Goal: Transaction & Acquisition: Purchase product/service

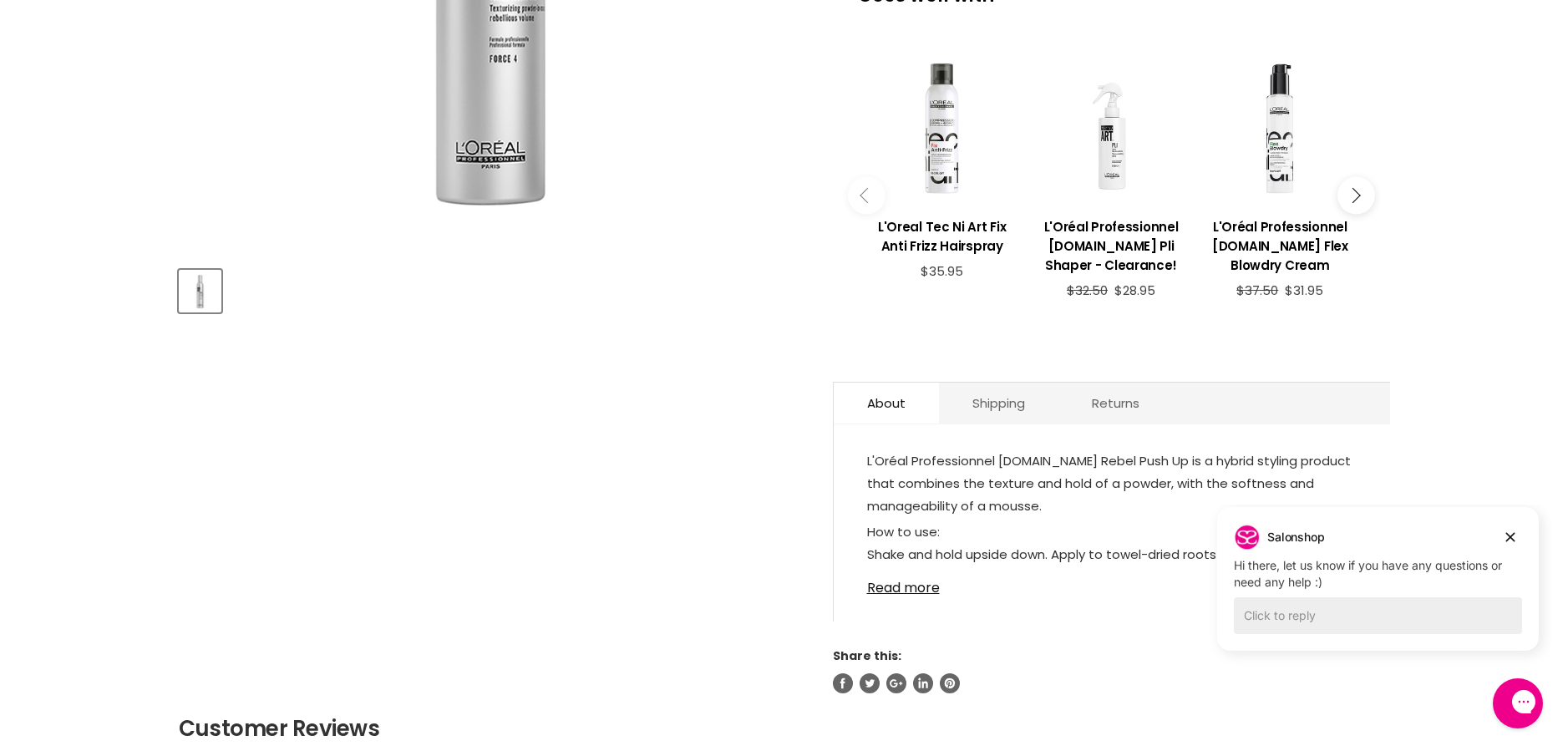
scroll to position [292, 0]
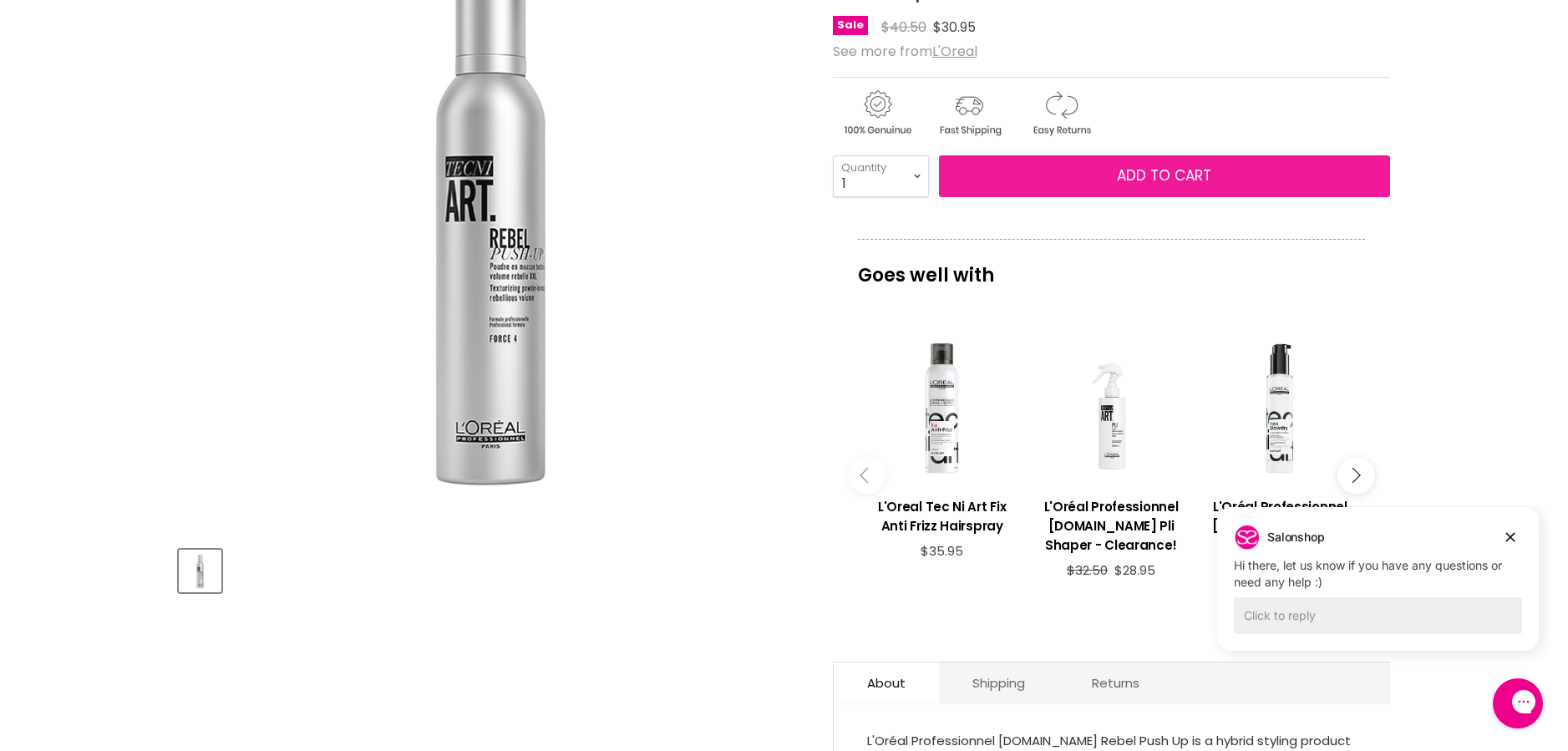
click at [1072, 177] on button "Add to cart" at bounding box center [1165, 176] width 451 height 42
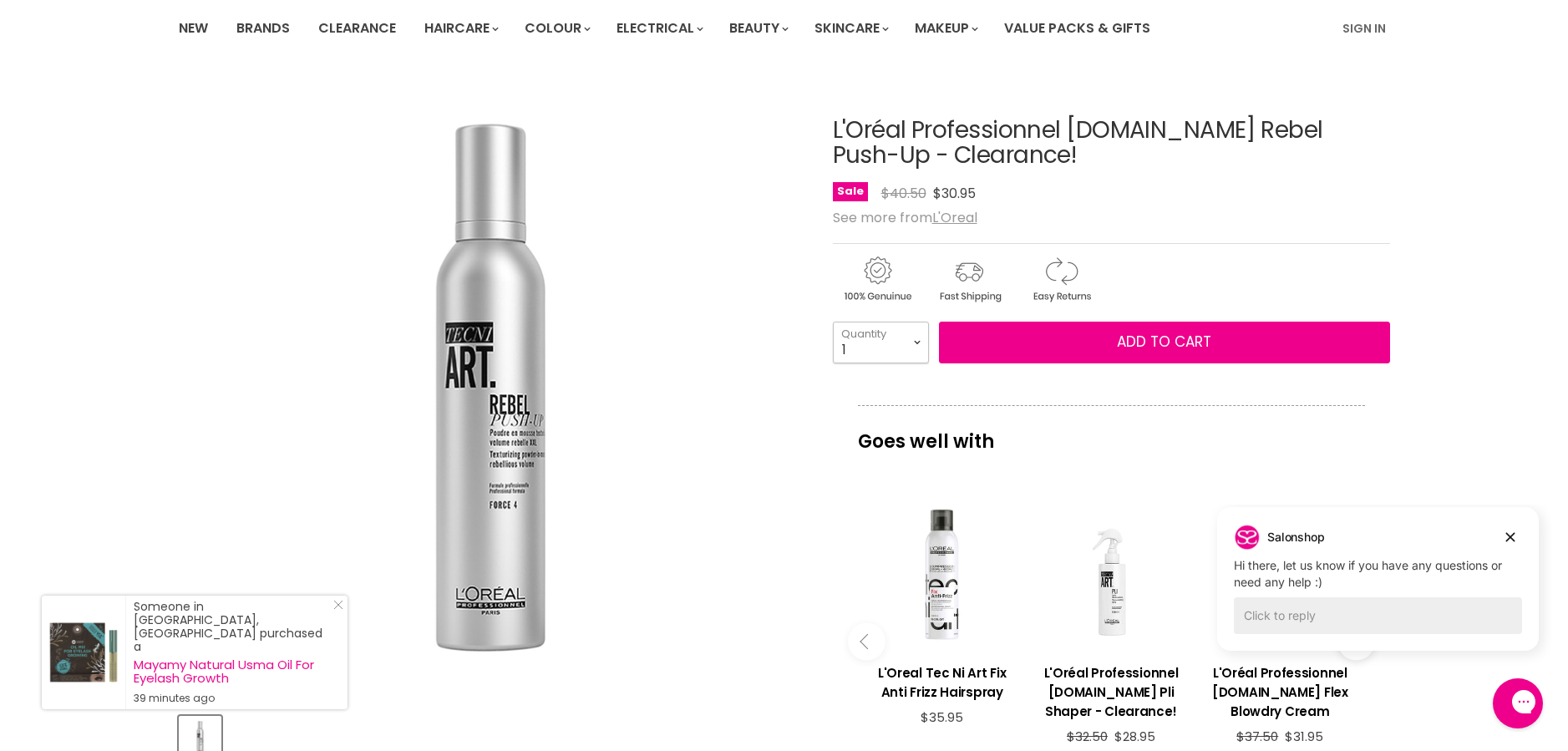
scroll to position [0, 0]
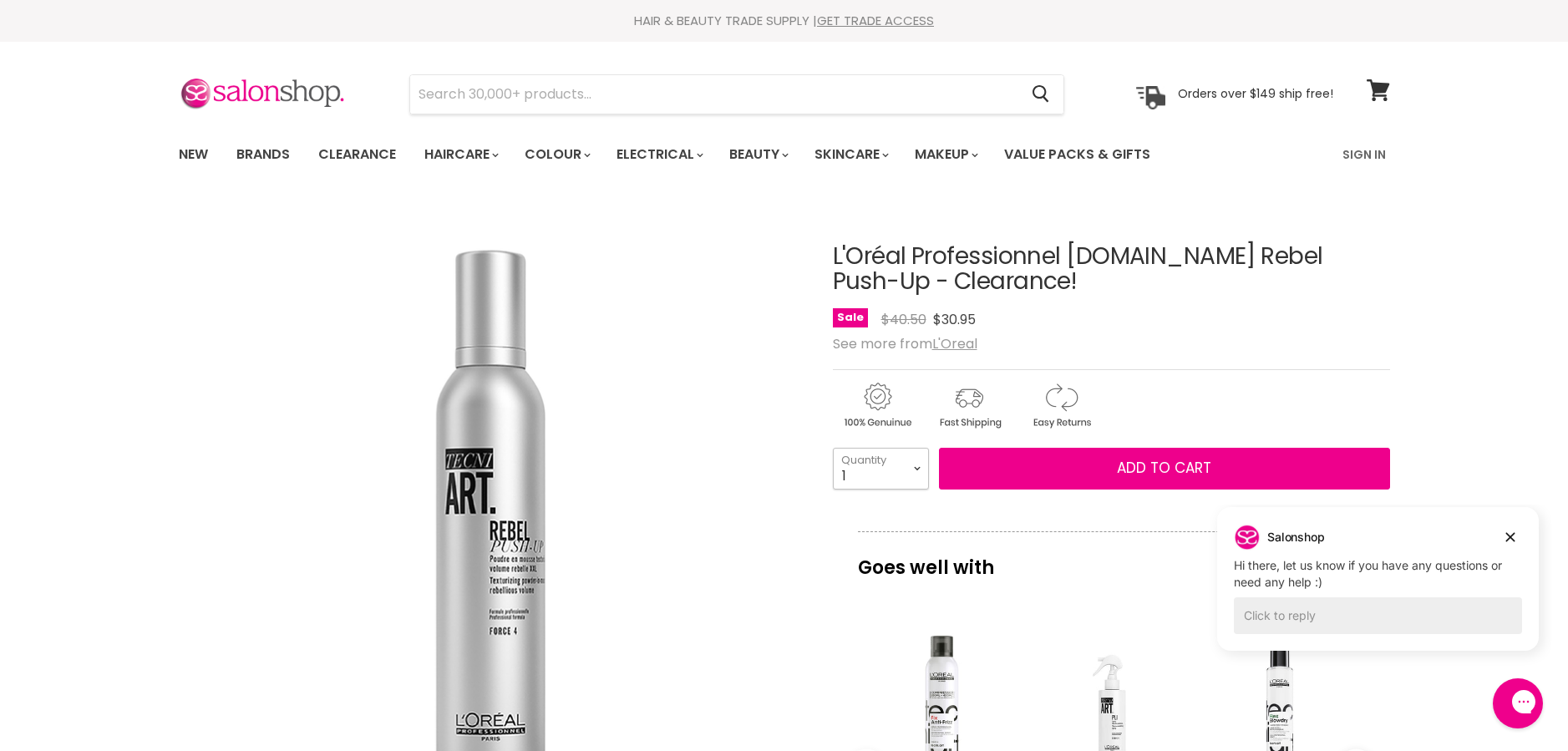
select select "3"
type input "3"
select select "1"
type input "1"
select select "2"
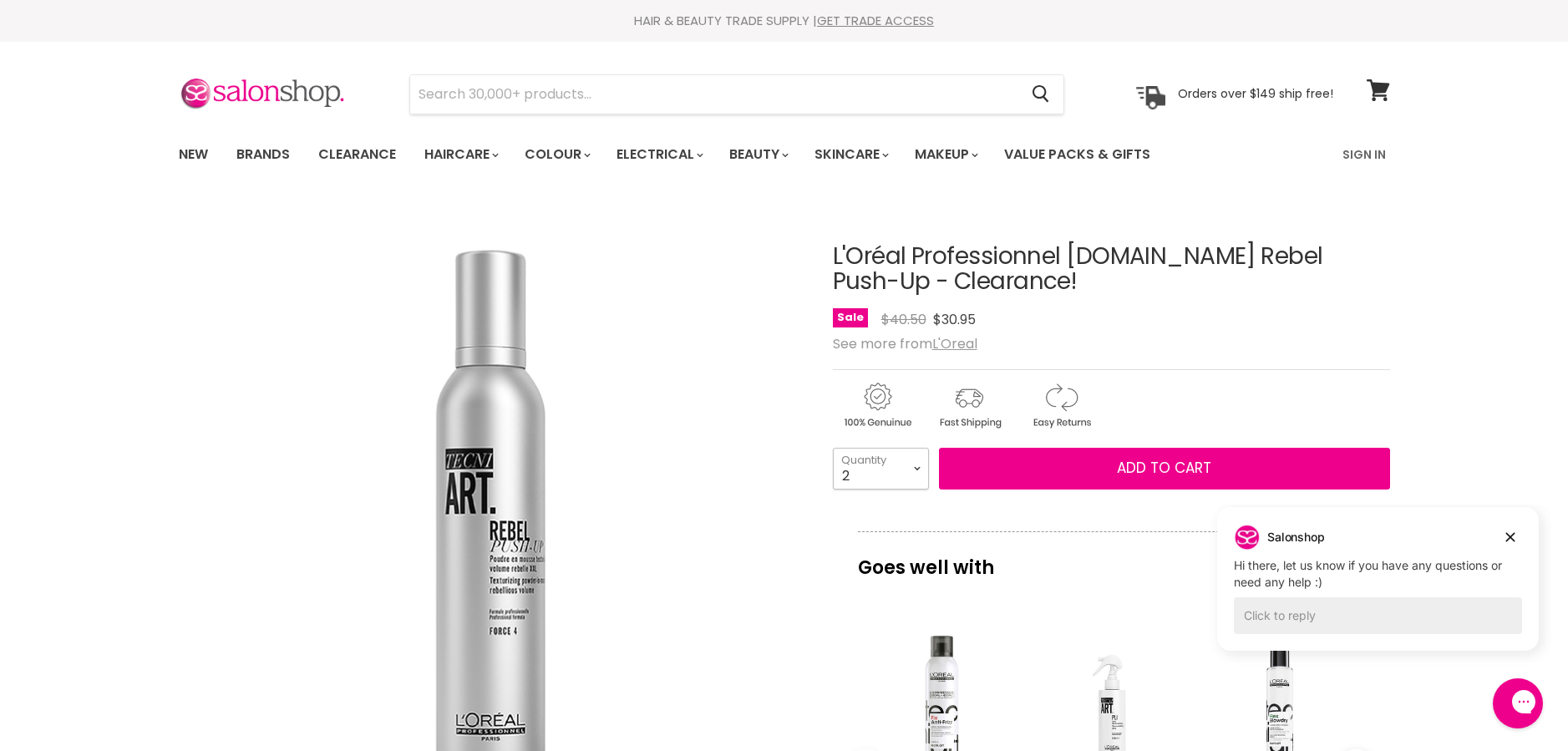
type input "2"
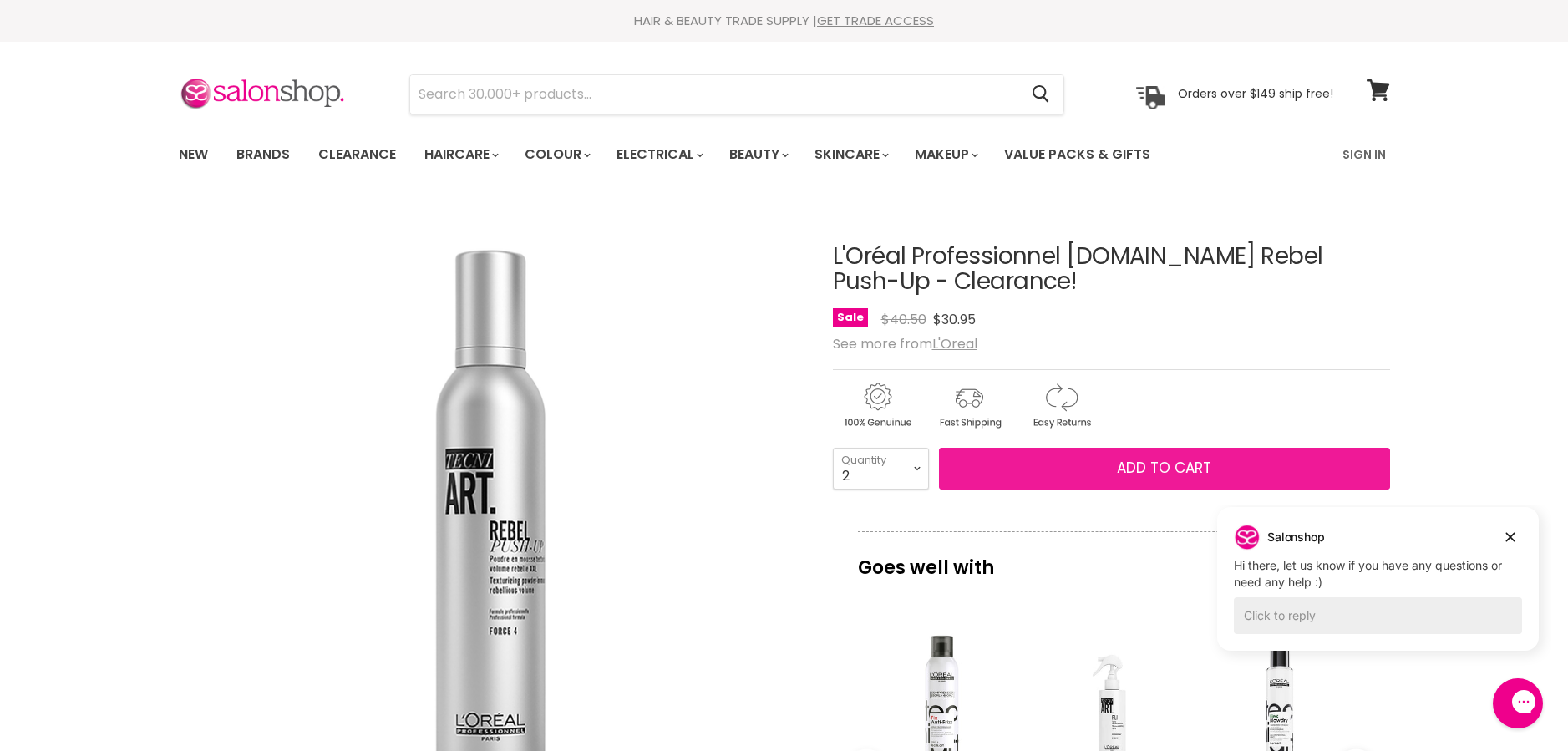
click at [1183, 467] on span "Add to cart" at bounding box center [1164, 468] width 94 height 20
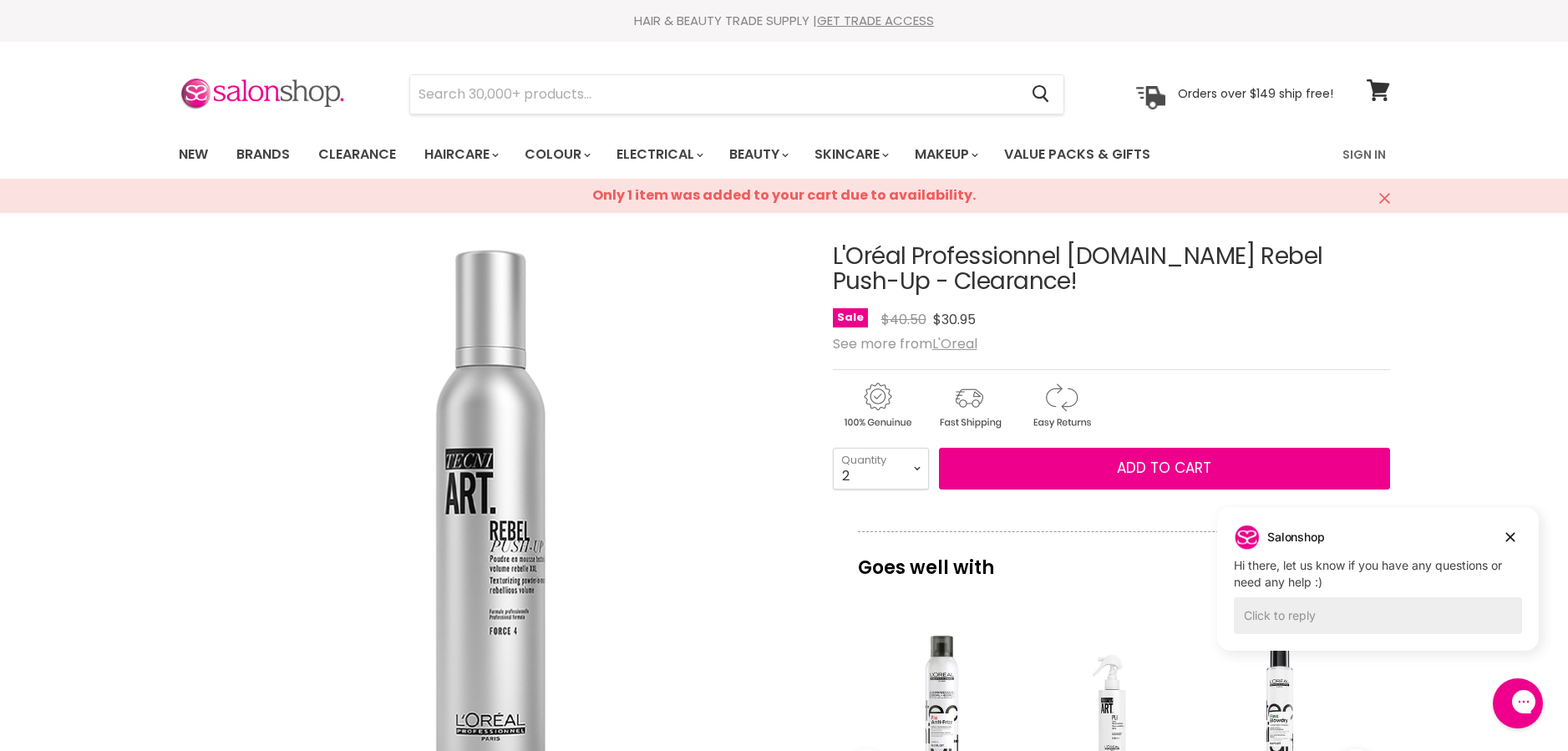
scroll to position [320, 0]
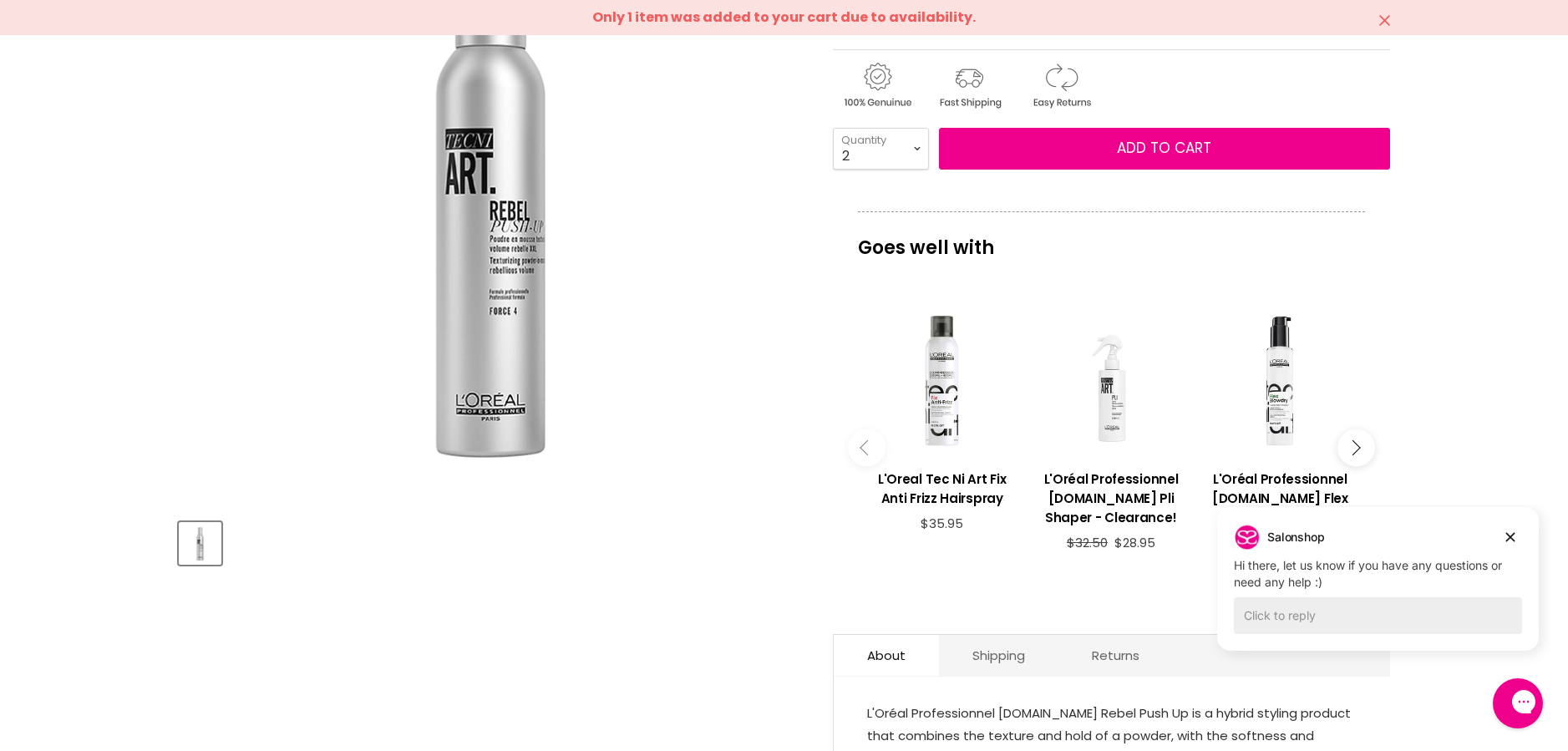
click at [1103, 412] on div "Main content" at bounding box center [1110, 380] width 152 height 152
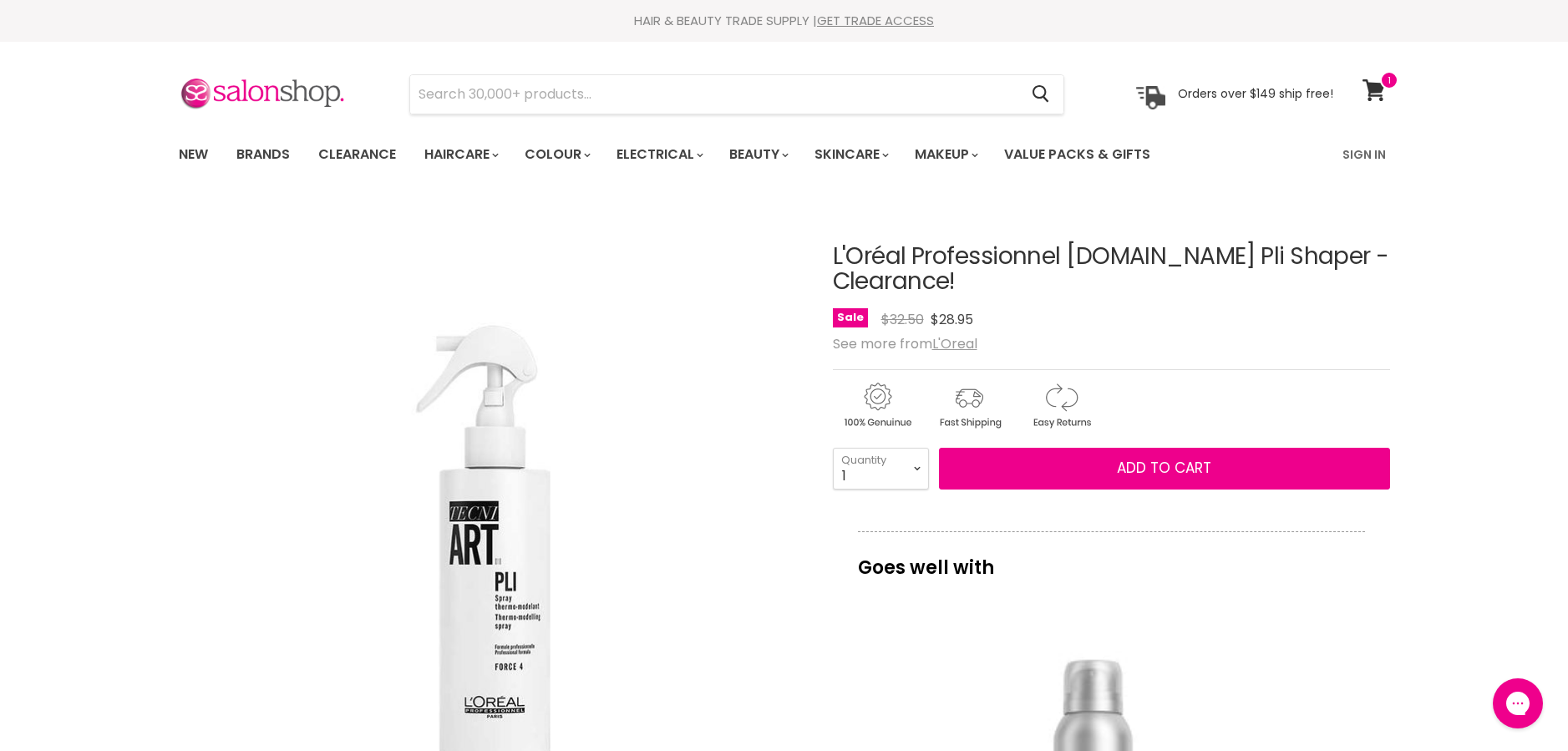
scroll to position [113, 0]
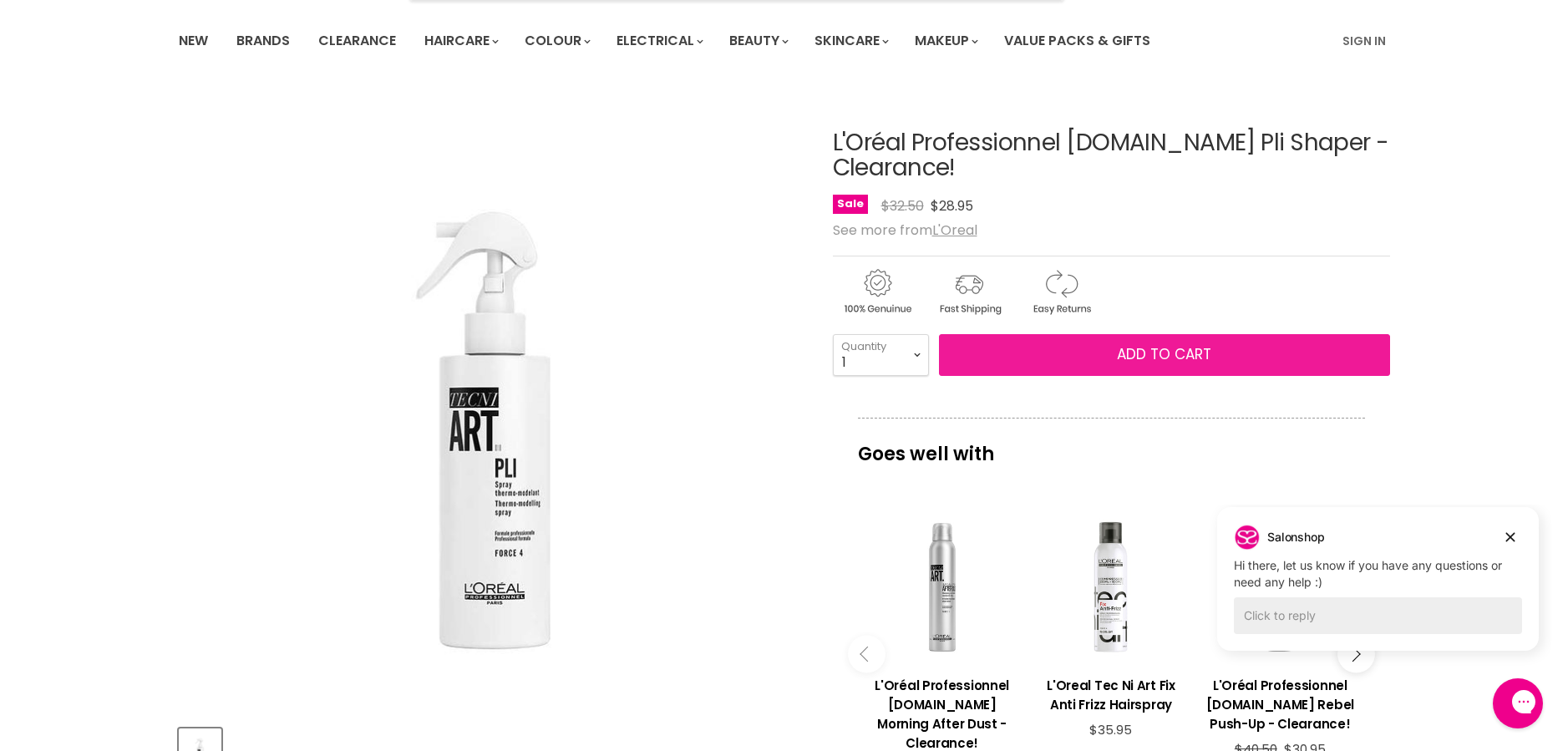
click at [1187, 351] on span "Add to cart" at bounding box center [1164, 355] width 94 height 20
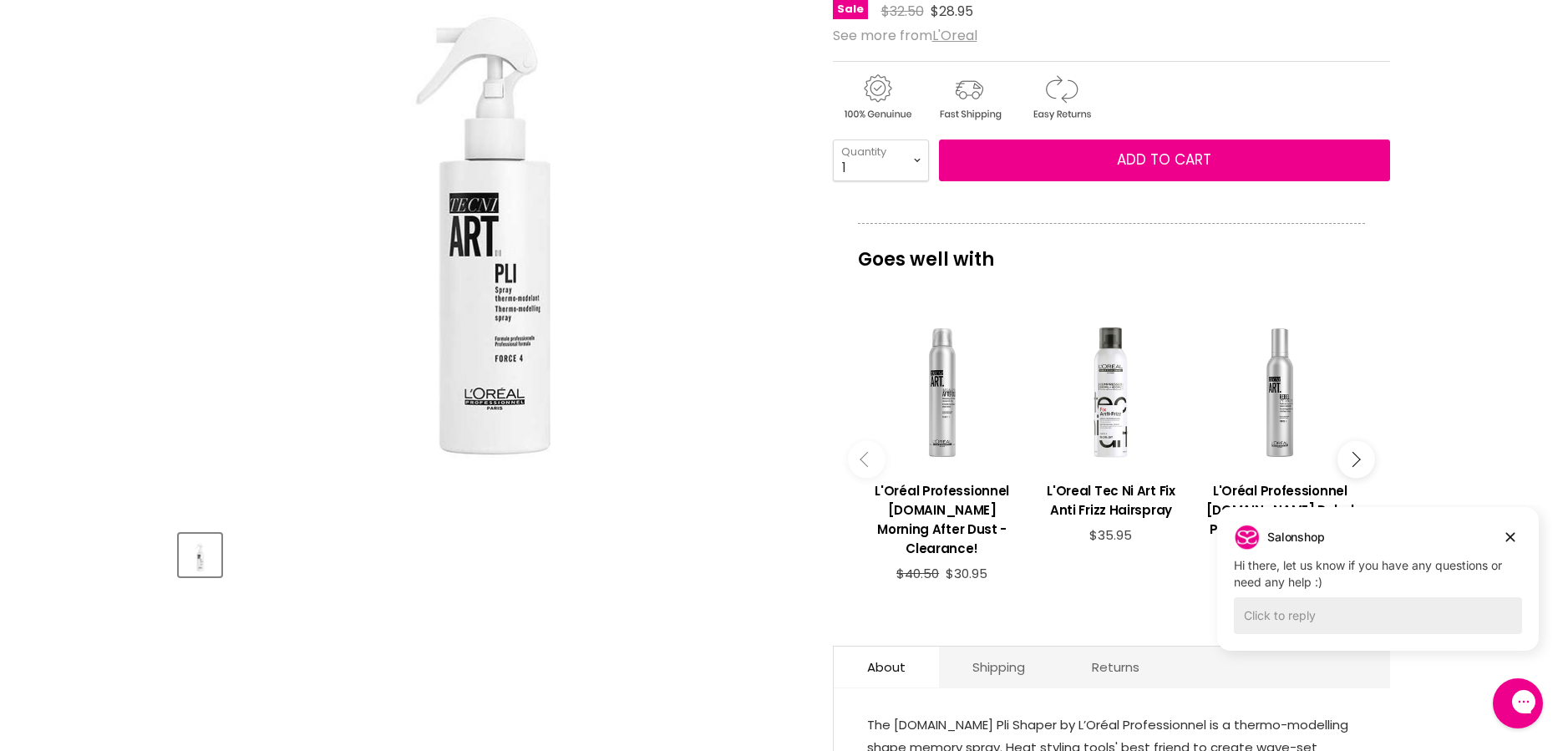
scroll to position [0, 0]
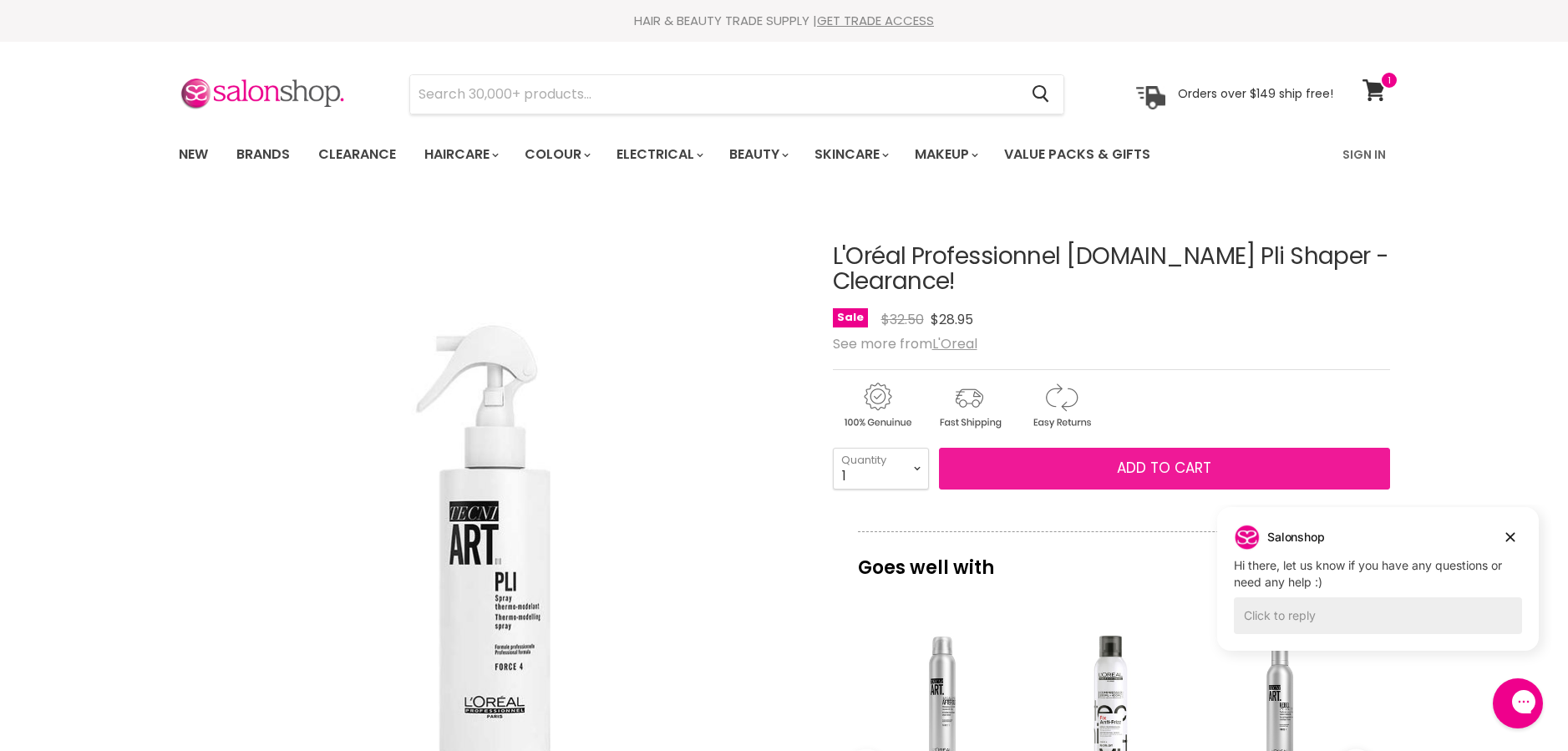
click at [1113, 460] on button "Add to cart" at bounding box center [1165, 469] width 451 height 42
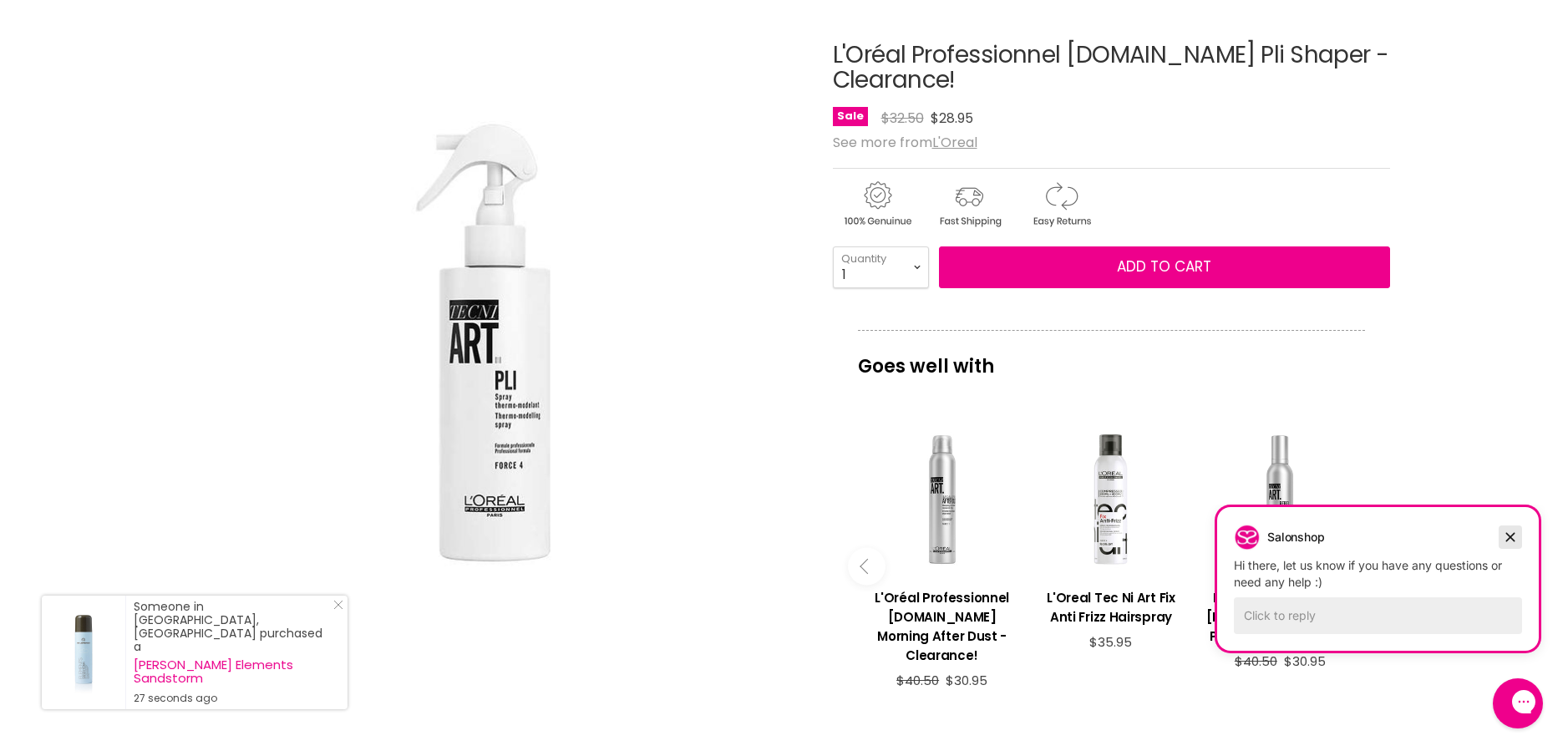
click at [1512, 532] on icon "Dismiss campaign" at bounding box center [1510, 537] width 17 height 20
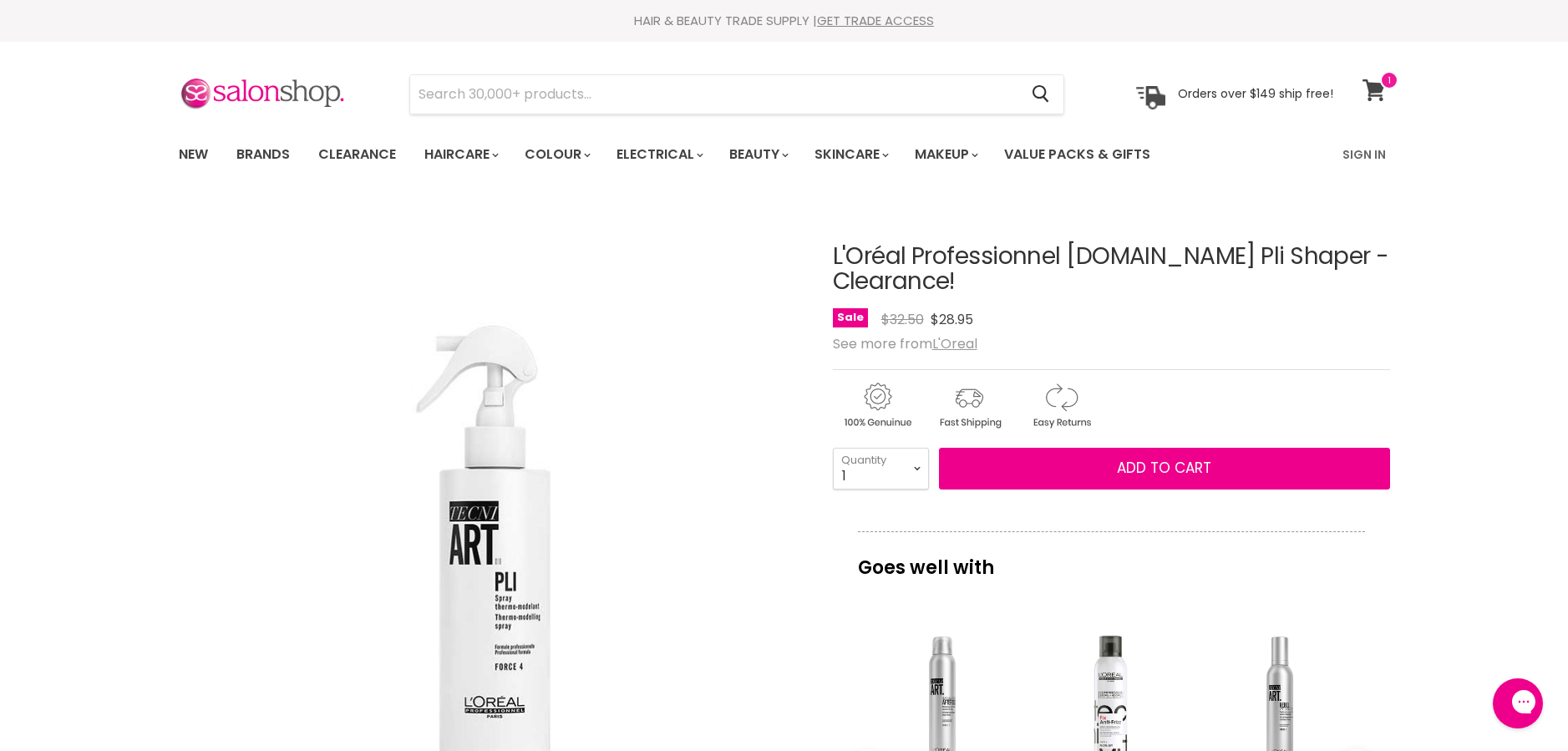
click at [1371, 92] on icon at bounding box center [1374, 90] width 24 height 22
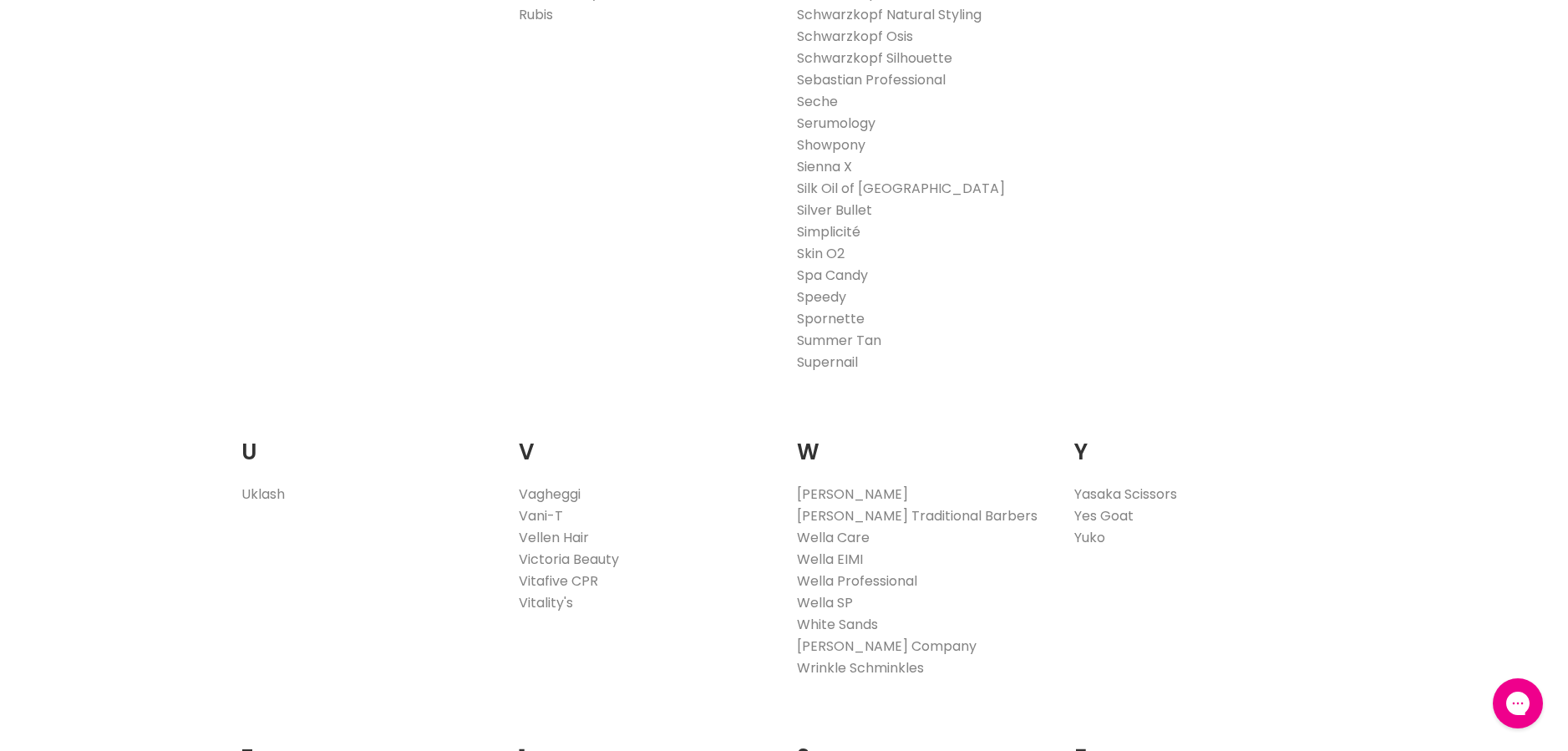
scroll to position [2420, 0]
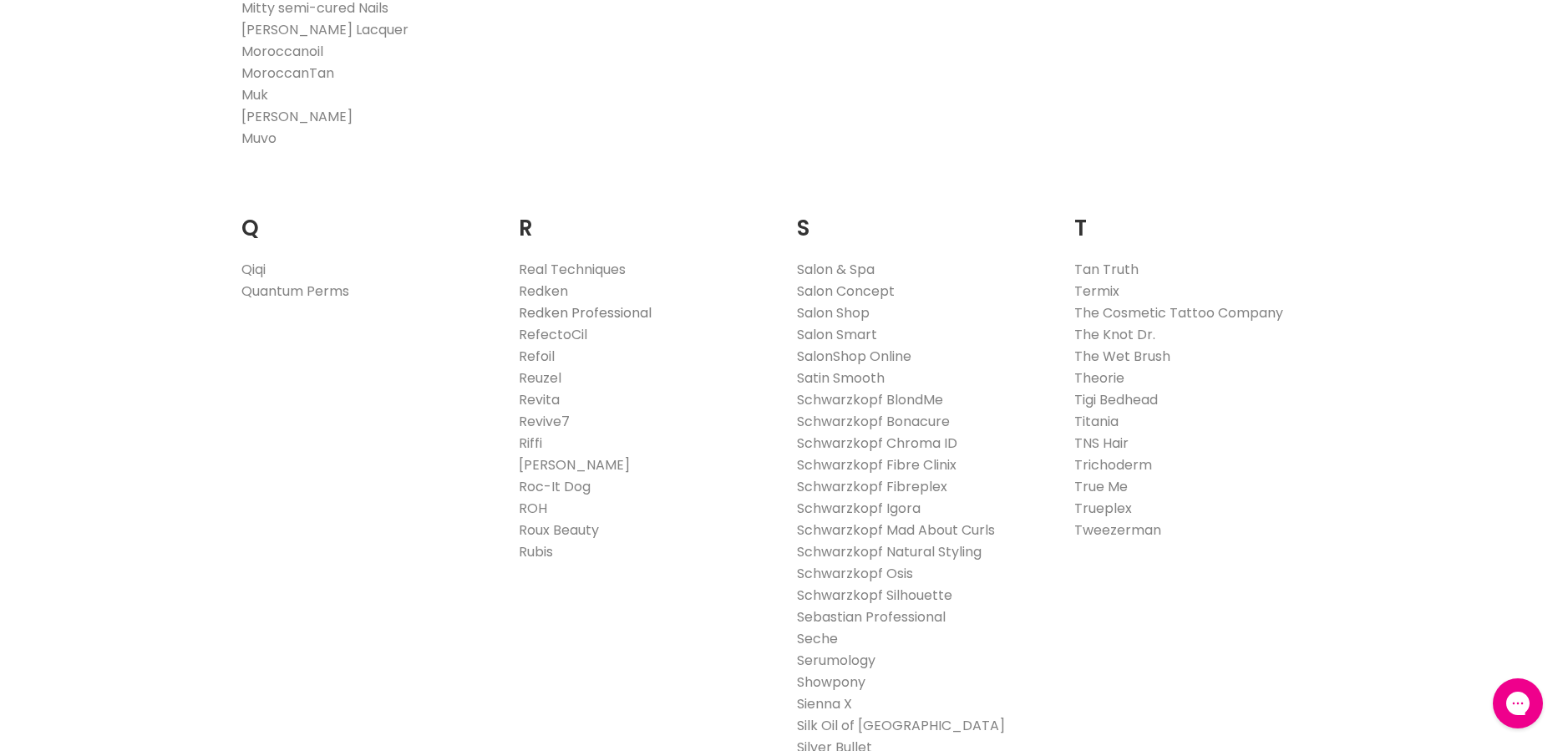
click at [625, 313] on link "Redken Professional" at bounding box center [585, 312] width 133 height 19
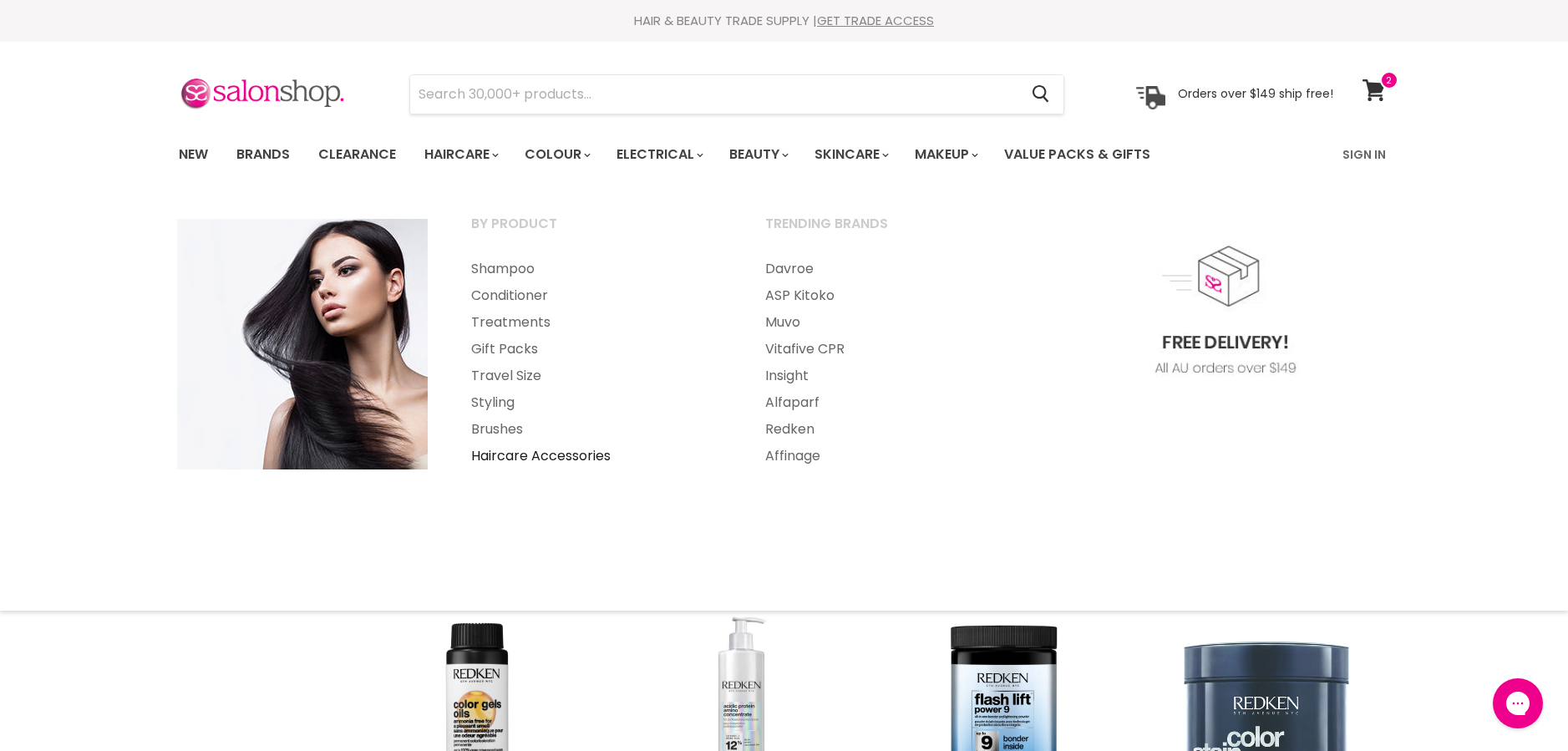
click at [514, 456] on link "Haircare Accessories" at bounding box center [595, 456] width 291 height 27
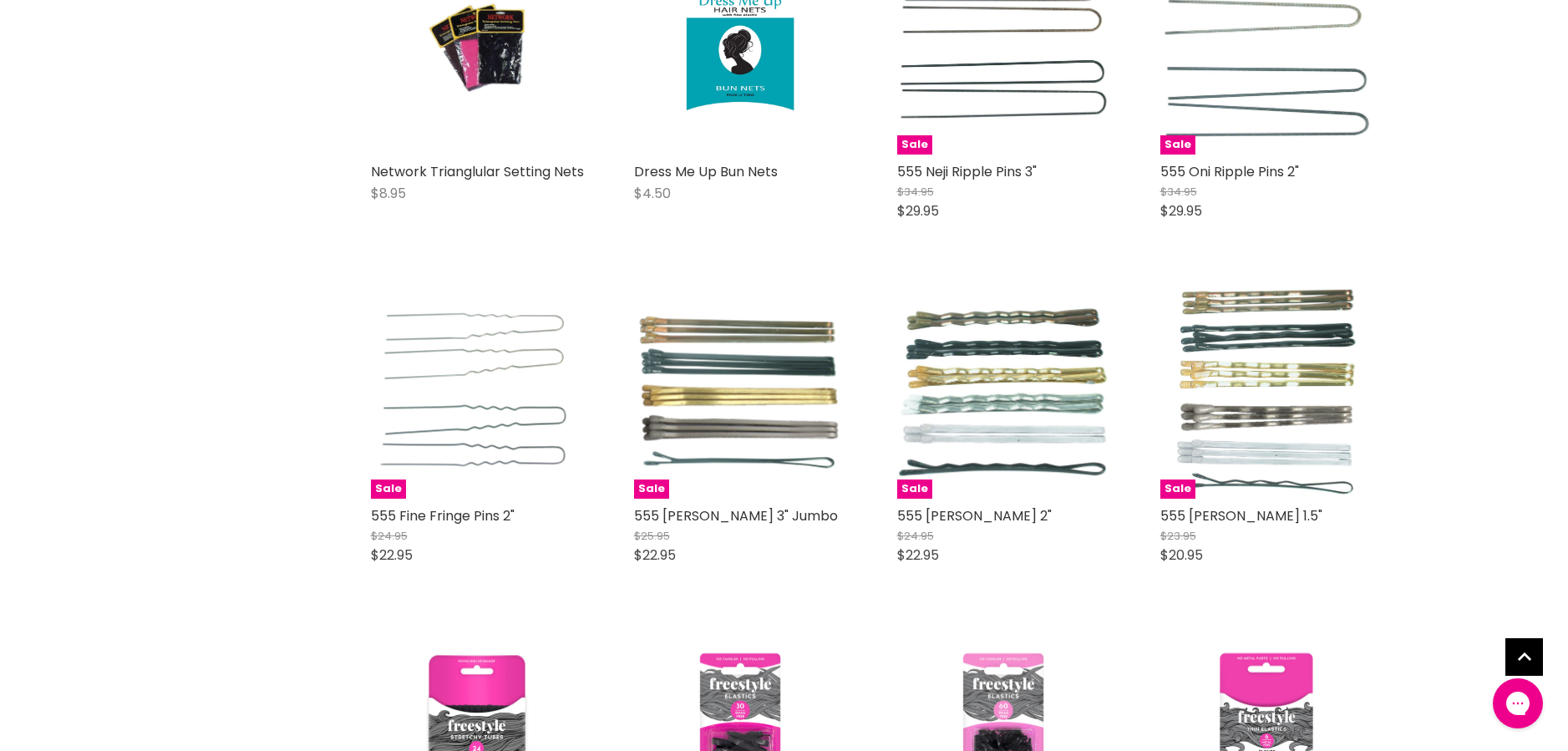
scroll to position [2373, 0]
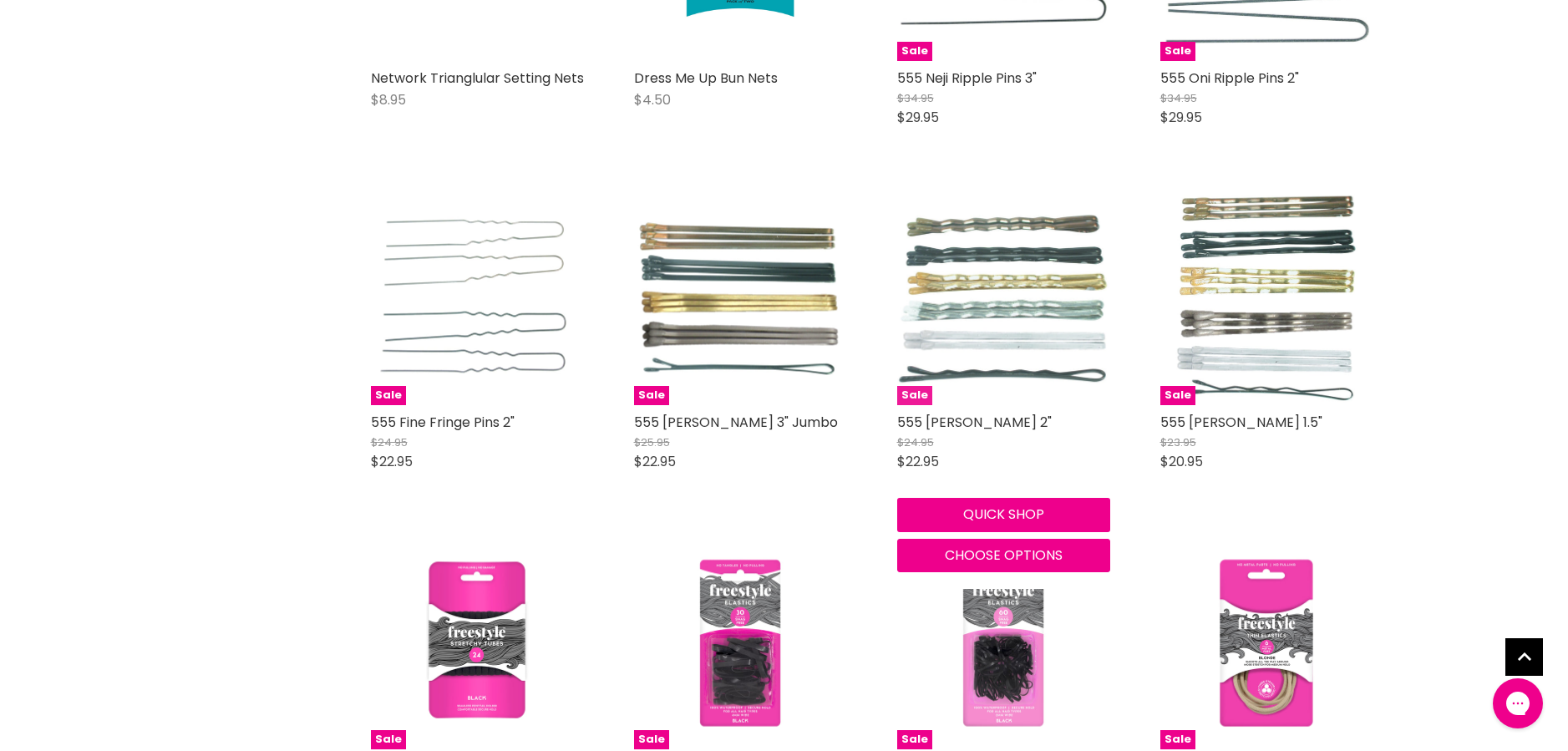
click at [992, 303] on img "Main content" at bounding box center [1003, 299] width 214 height 174
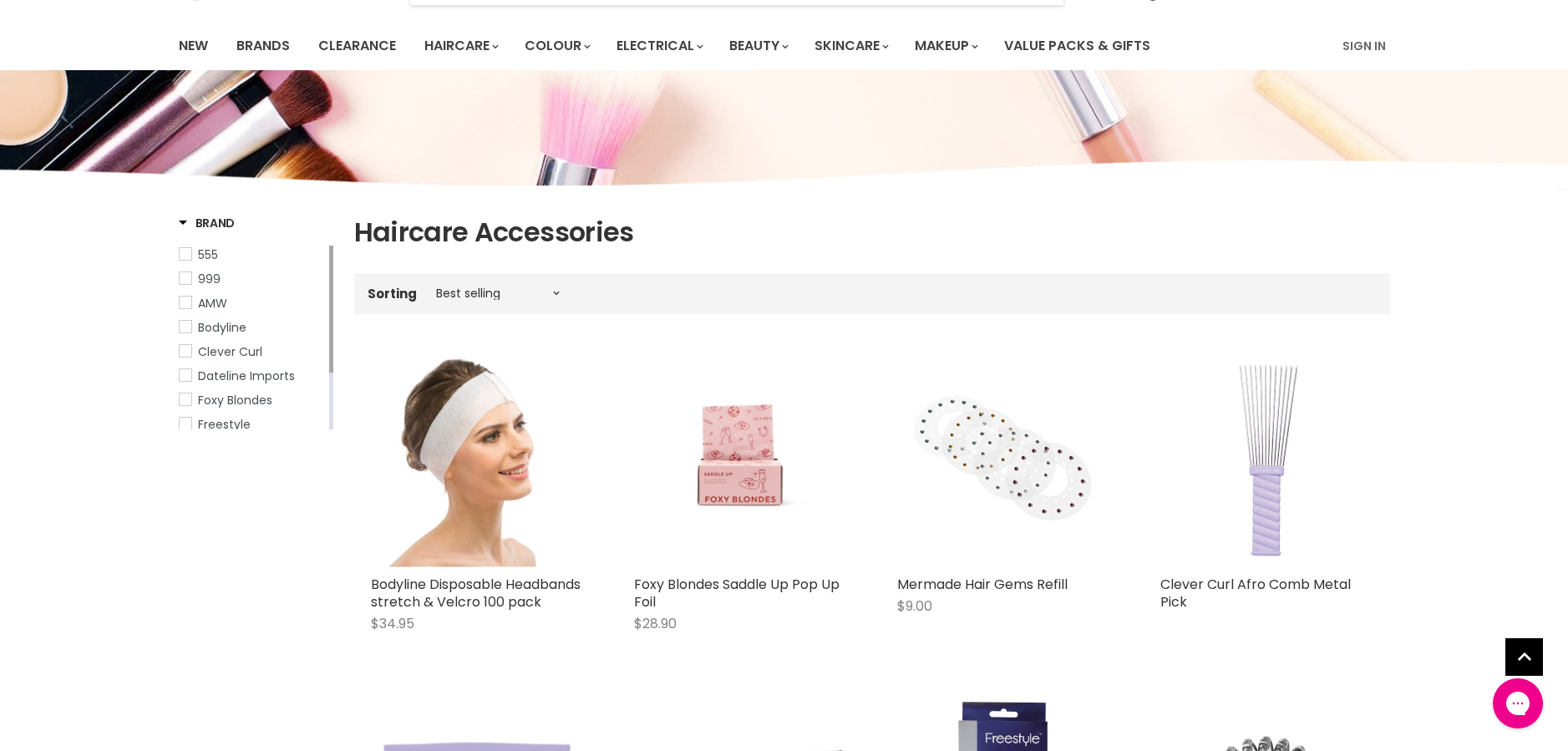
scroll to position [0, 0]
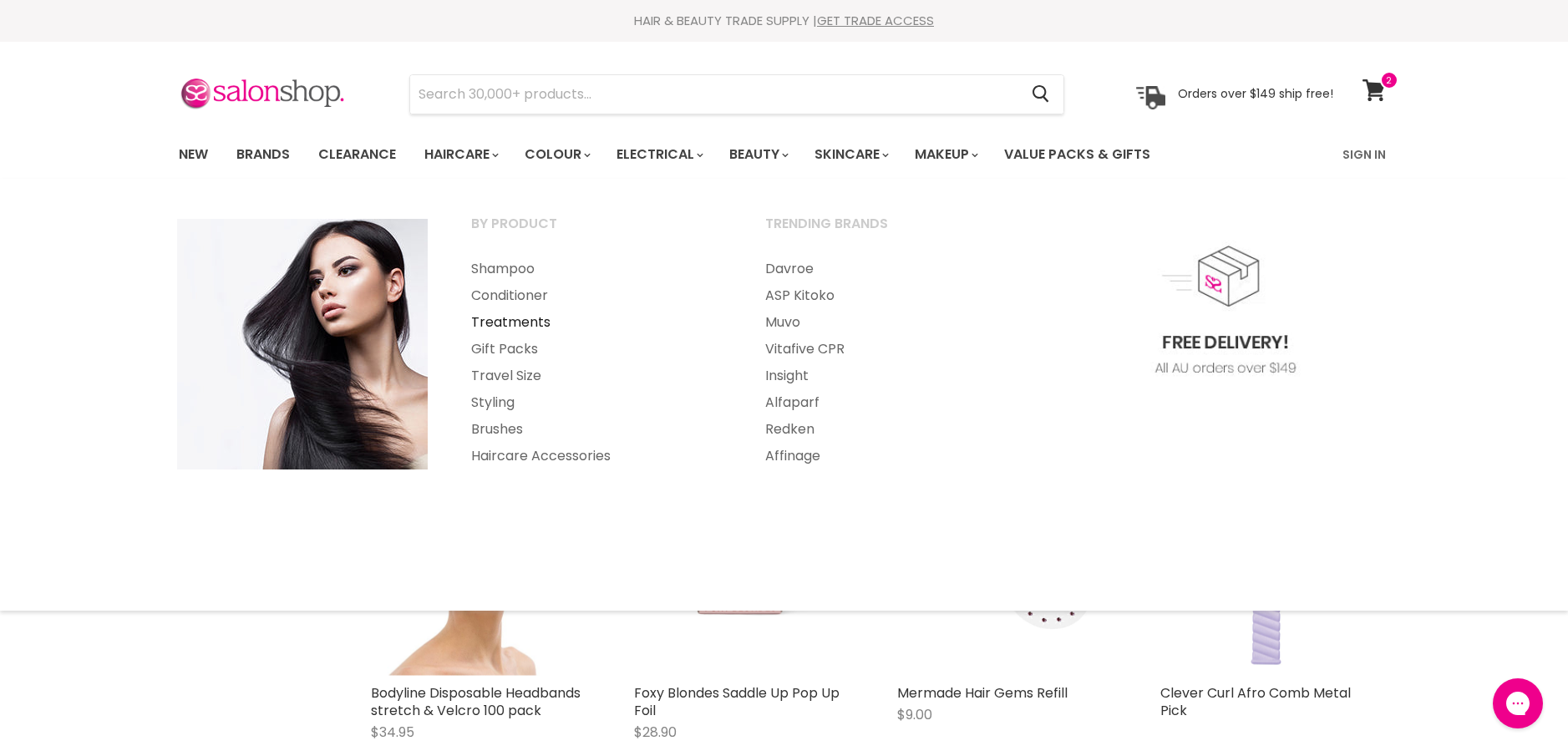
click at [511, 324] on link "Treatments" at bounding box center [595, 322] width 291 height 27
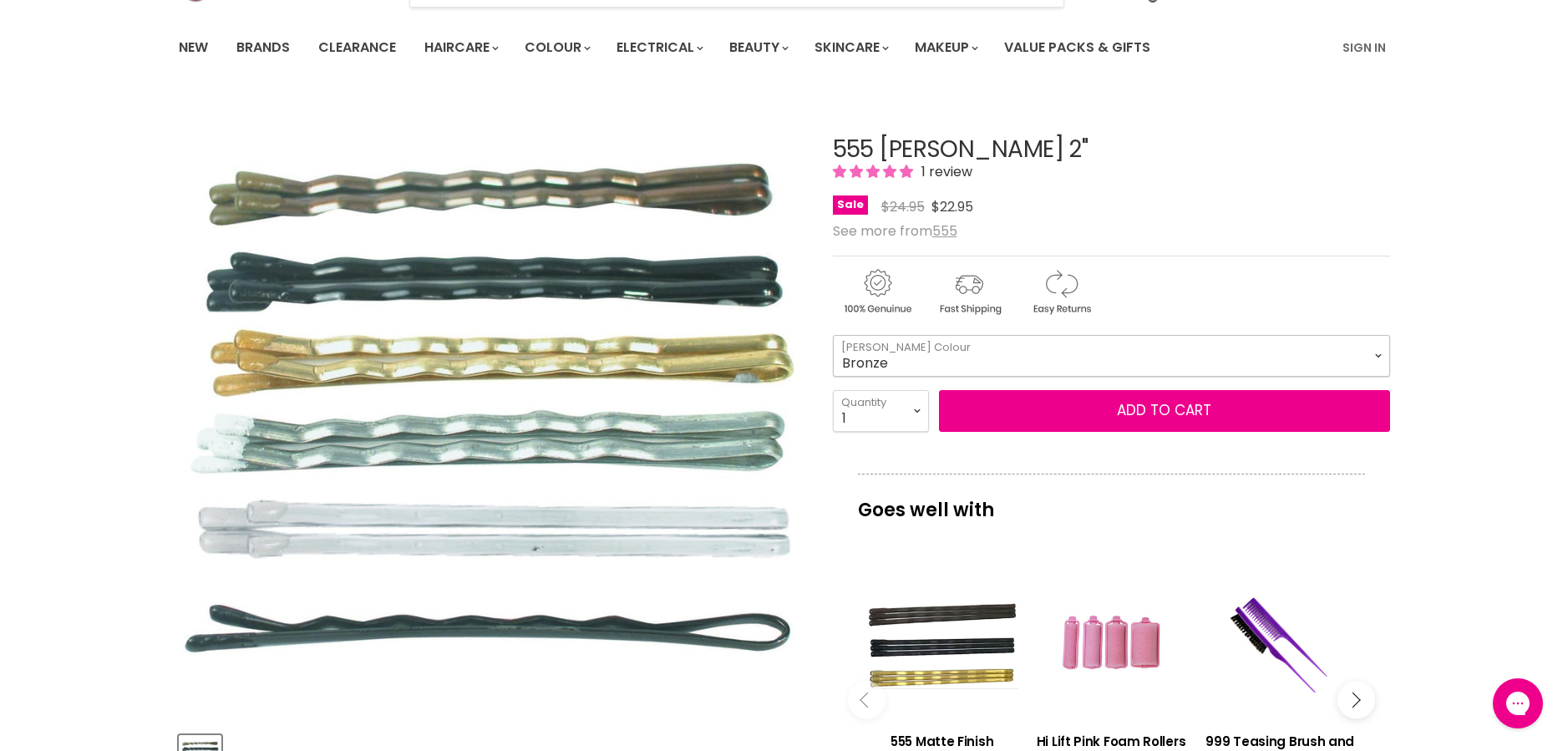
select select "Bronze"
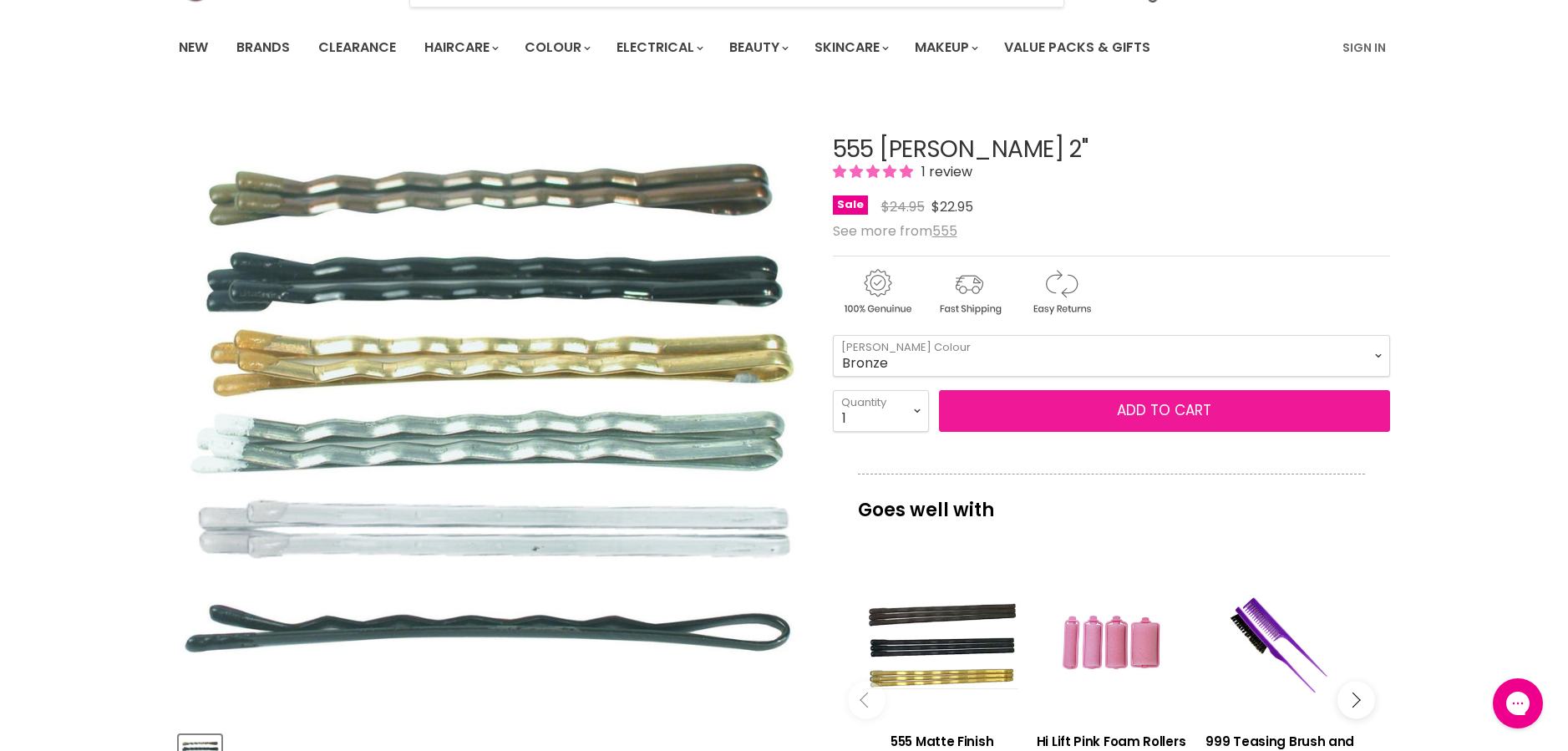
click at [1217, 413] on button "Add to cart" at bounding box center [1165, 411] width 451 height 42
click at [1056, 407] on button "Add to cart" at bounding box center [1165, 411] width 451 height 42
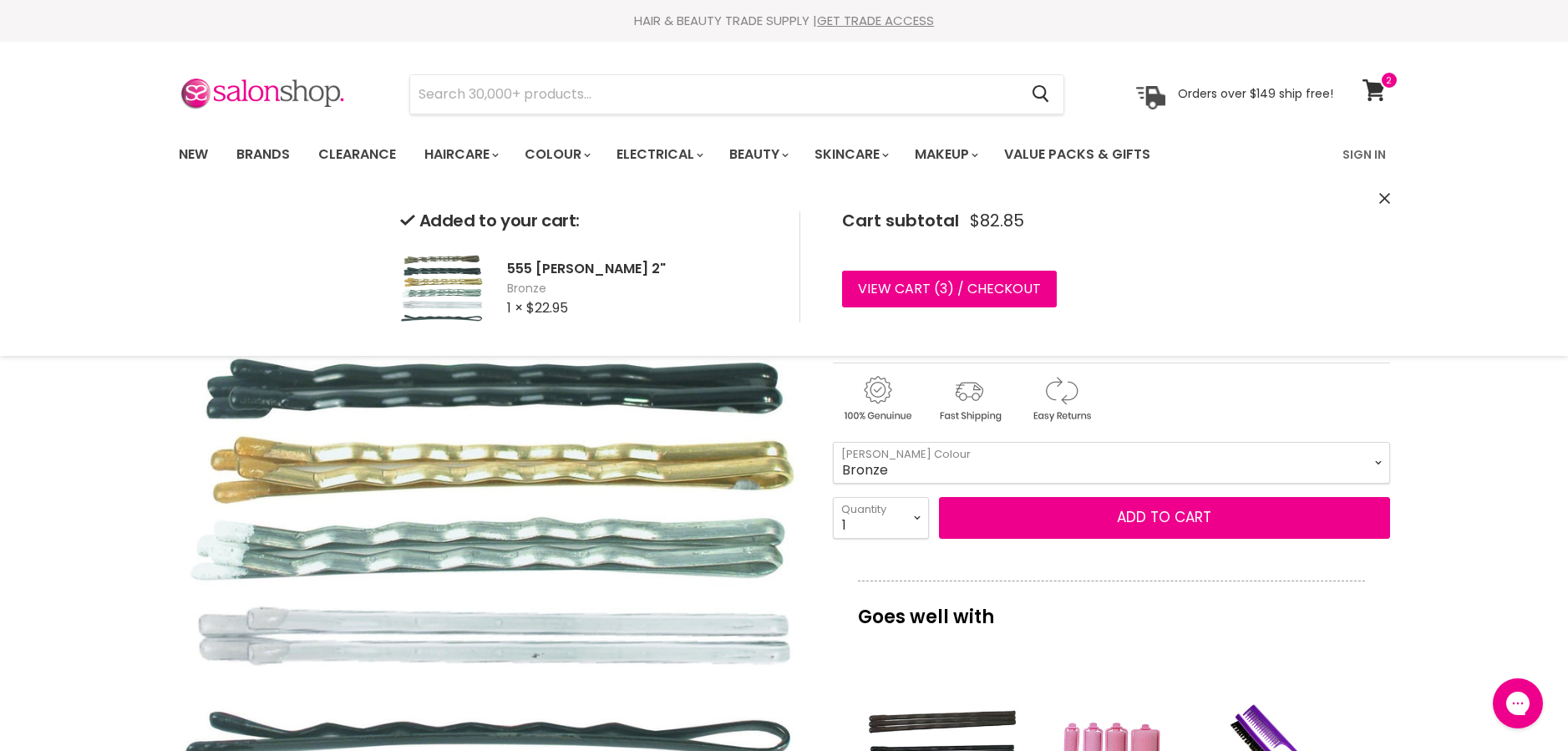
click at [1385, 185] on div "Added to your cart: 555 Bobby Pins 2" Bronze 1 × $22.95 Cart subtotal $82.85 Vi…" at bounding box center [784, 266] width 1253 height 178
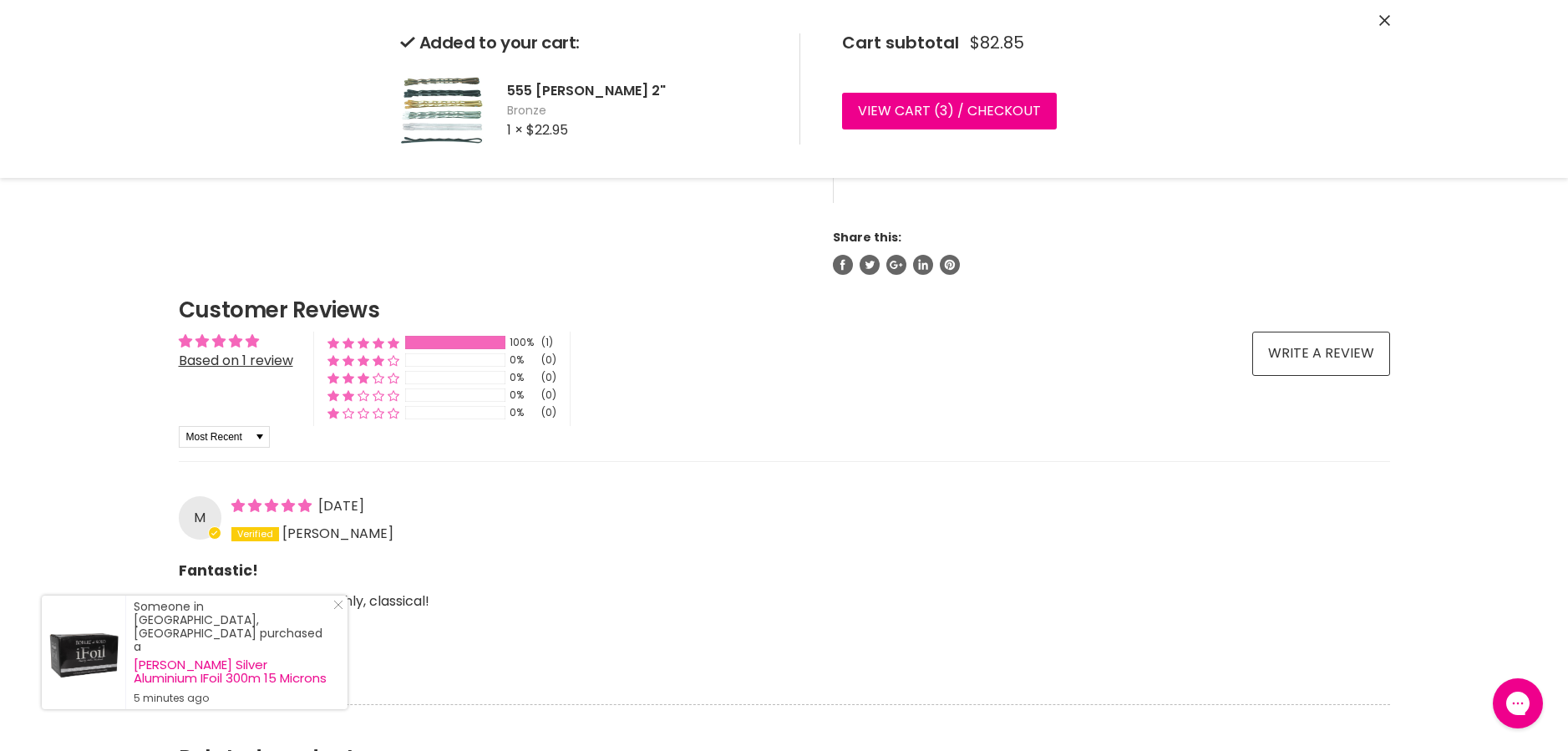
scroll to position [1211, 0]
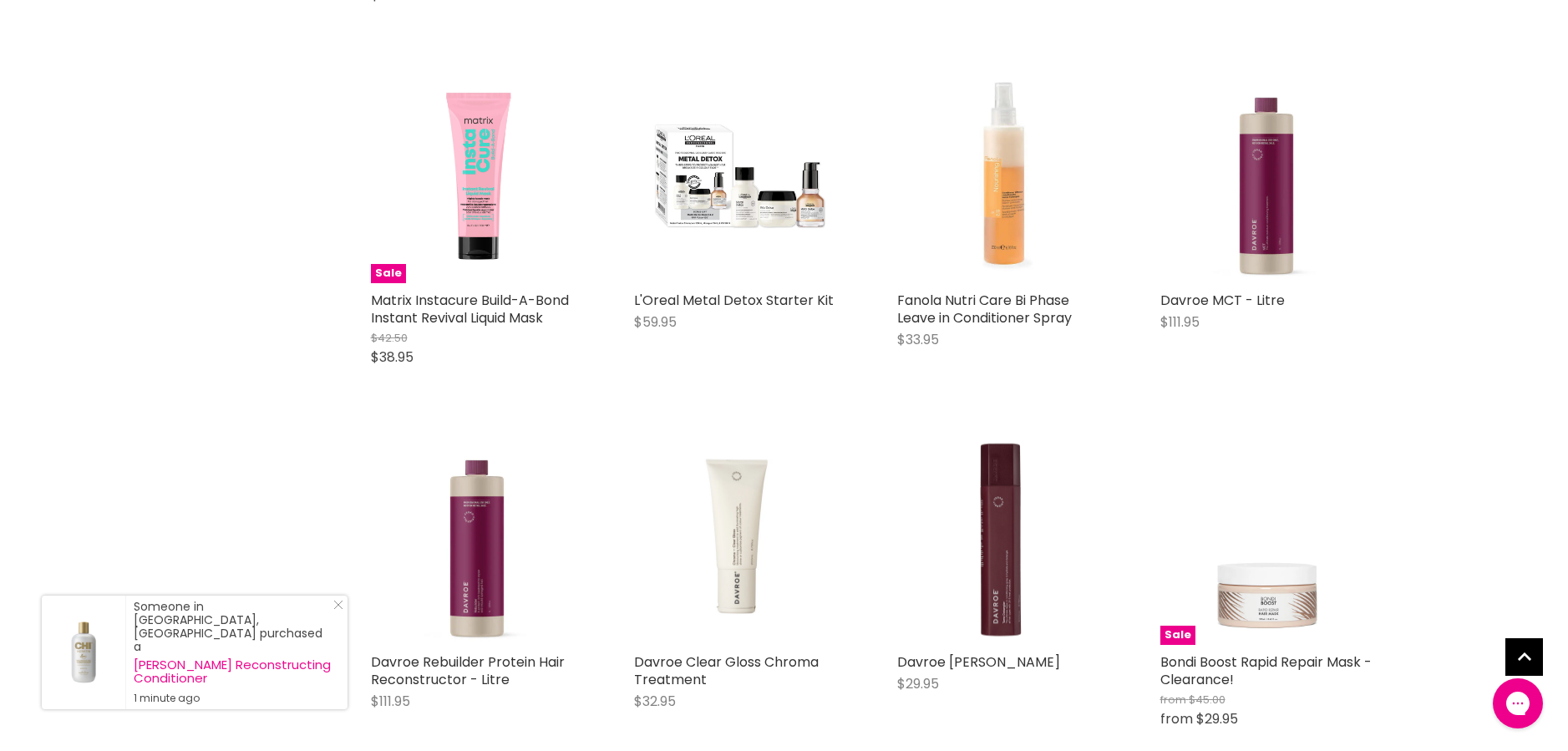
scroll to position [4029, 0]
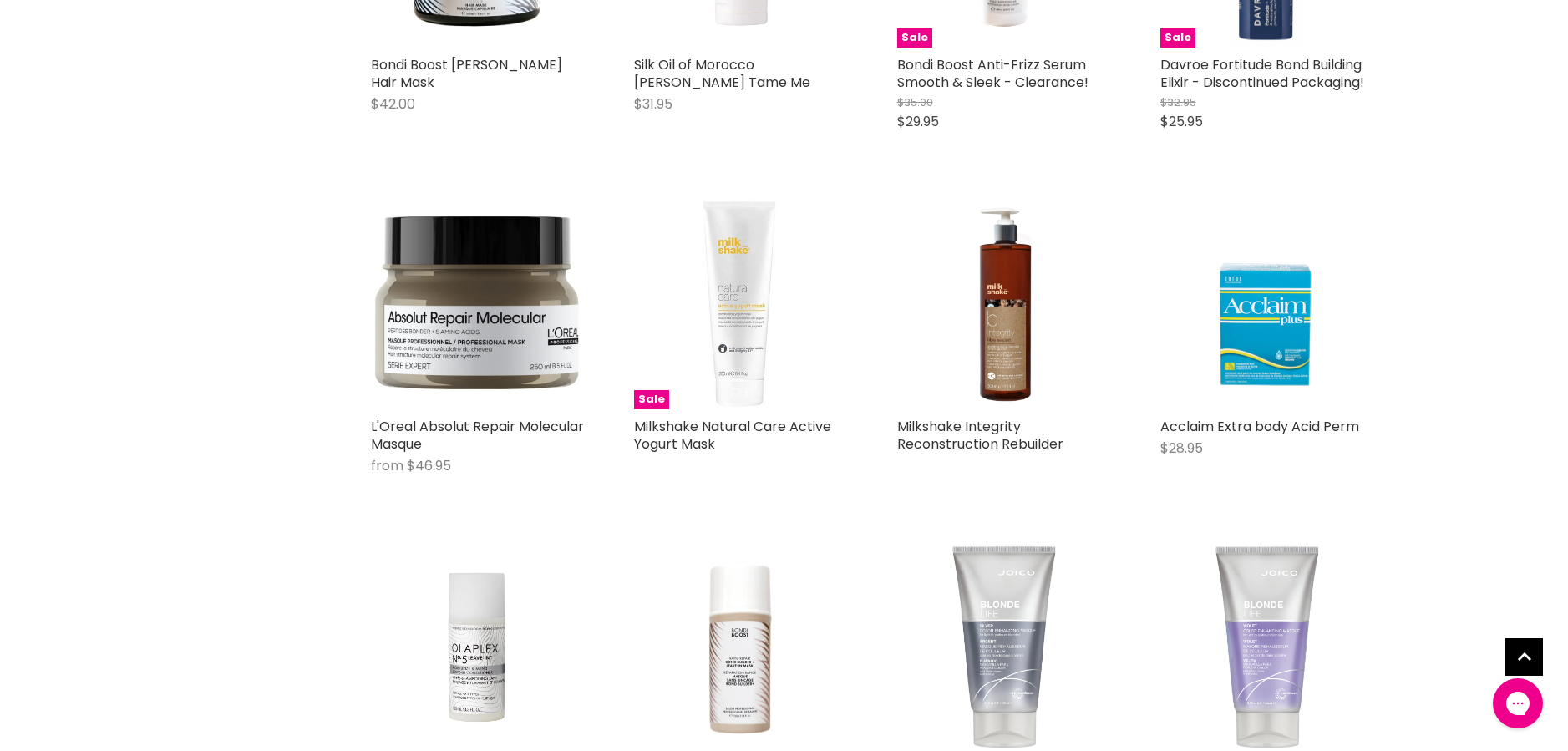
scroll to position [5154, 0]
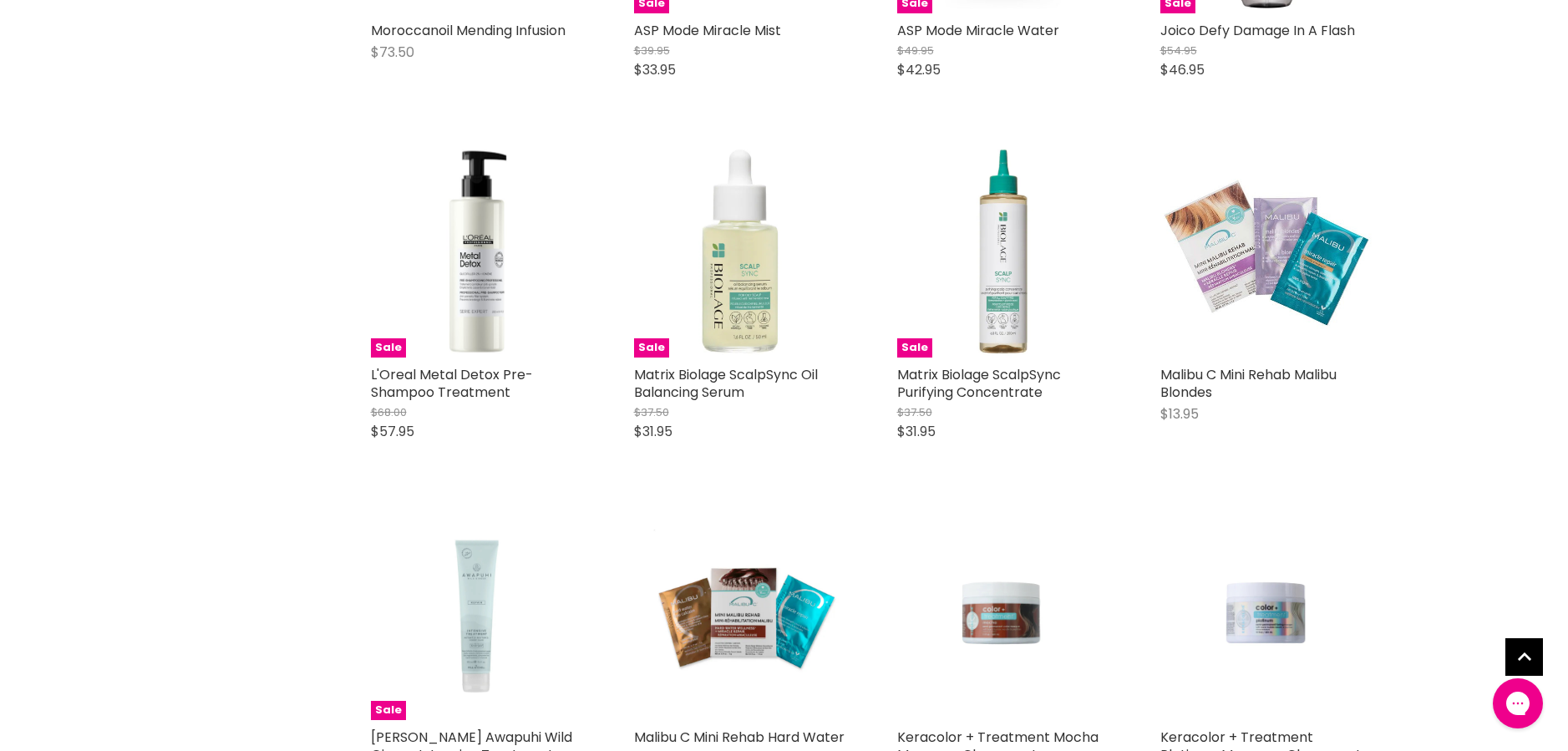
scroll to position [11617, 0]
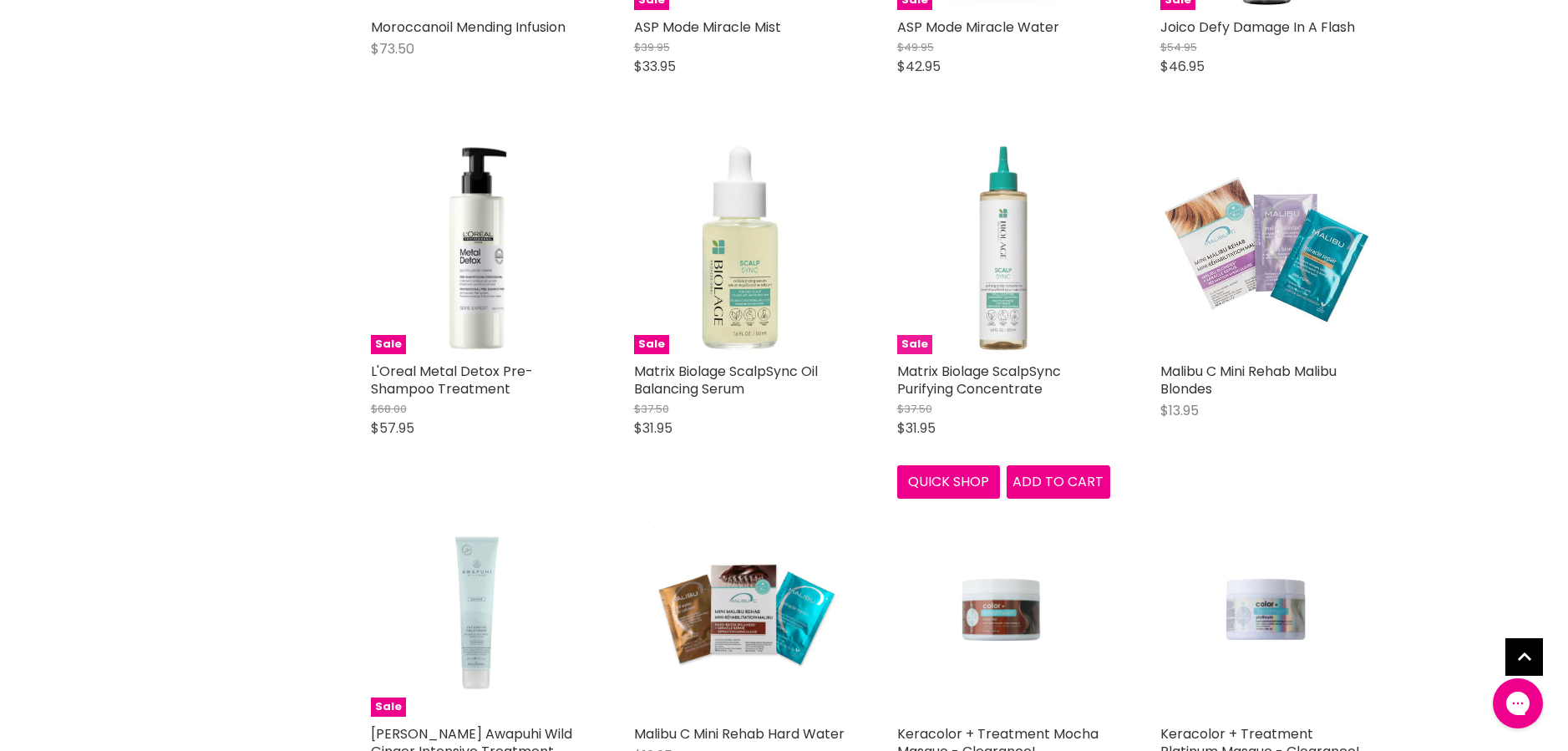
click at [1002, 258] on img "Main content" at bounding box center [1003, 247] width 214 height 214
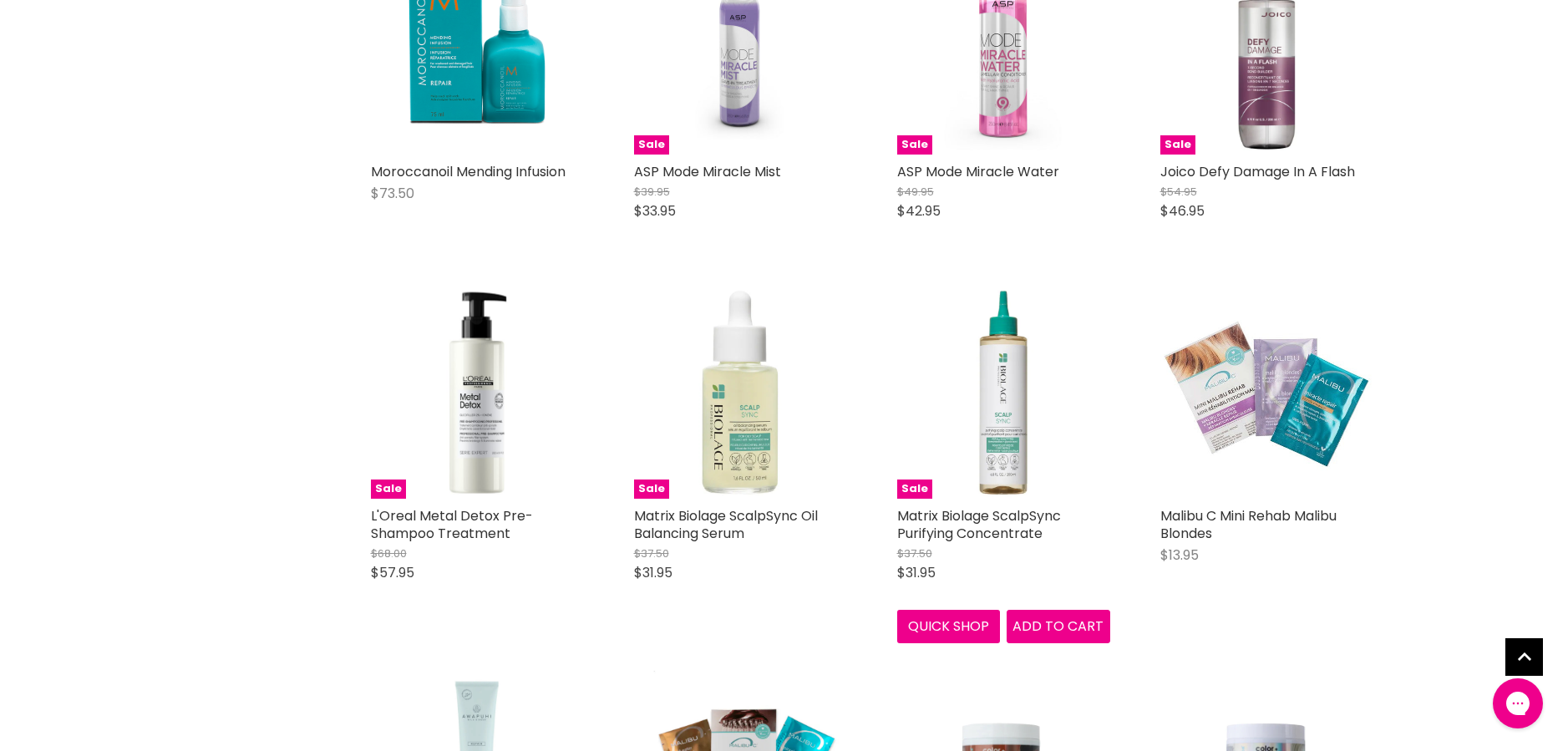
scroll to position [0, 0]
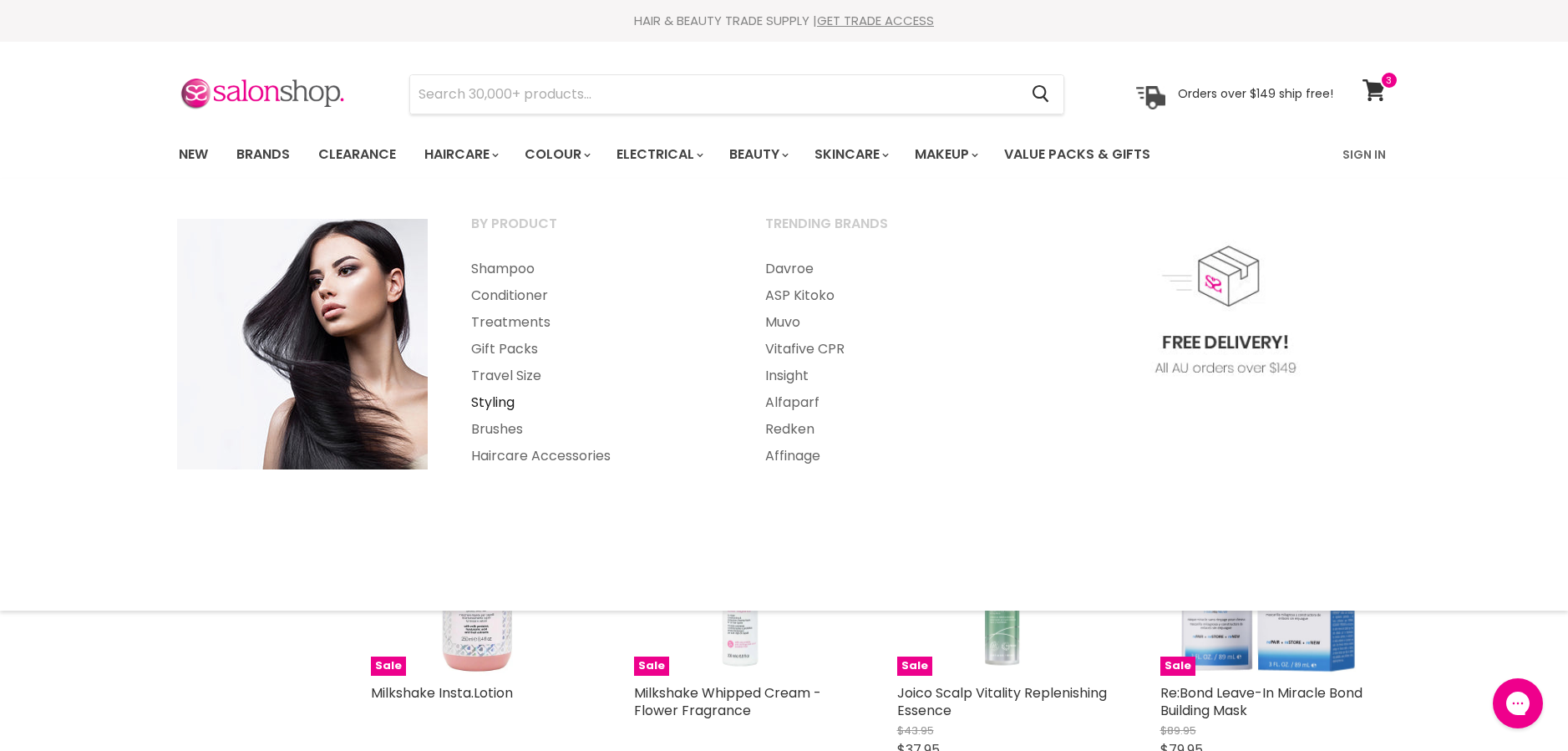
click at [496, 402] on link "Styling" at bounding box center [595, 402] width 291 height 27
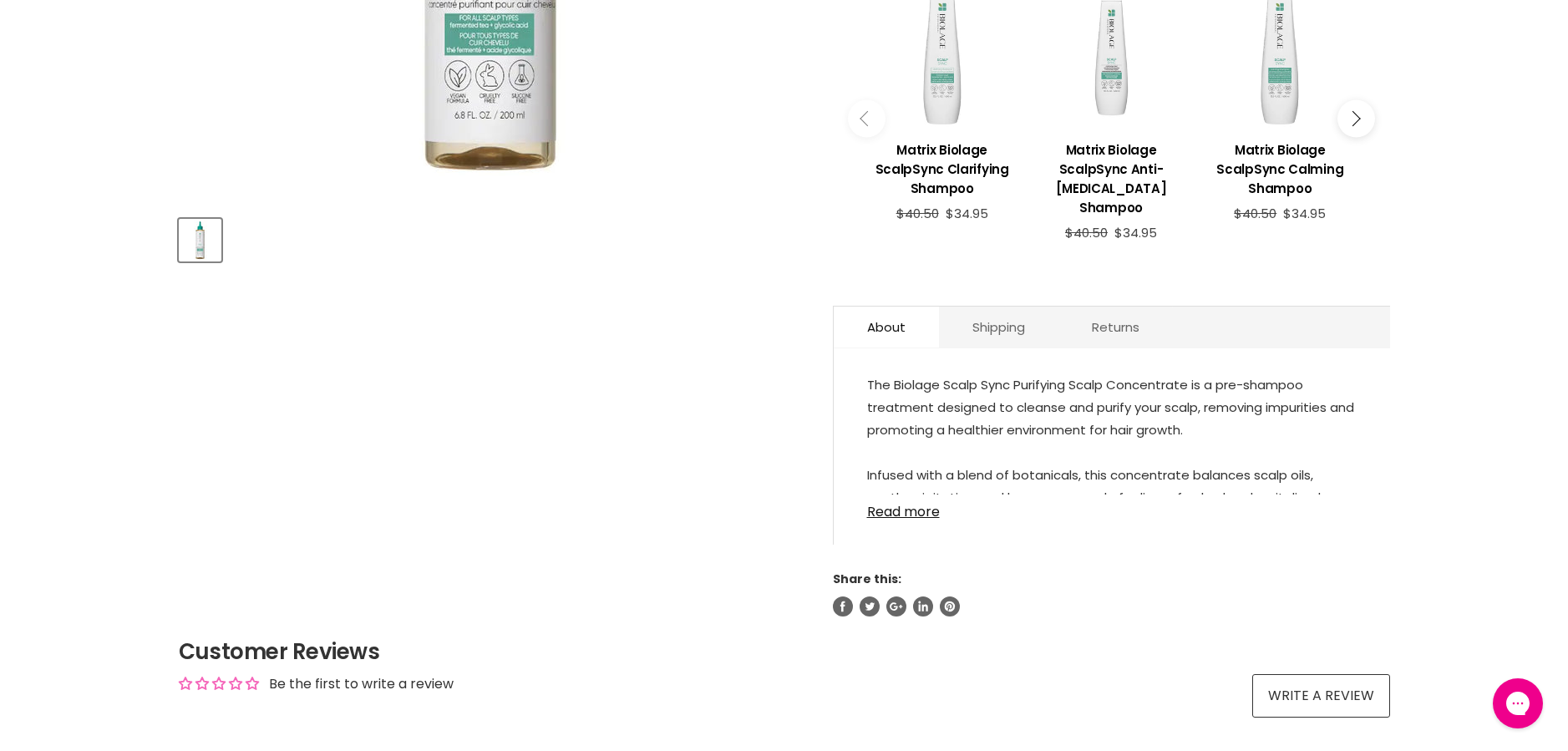
scroll to position [738, 0]
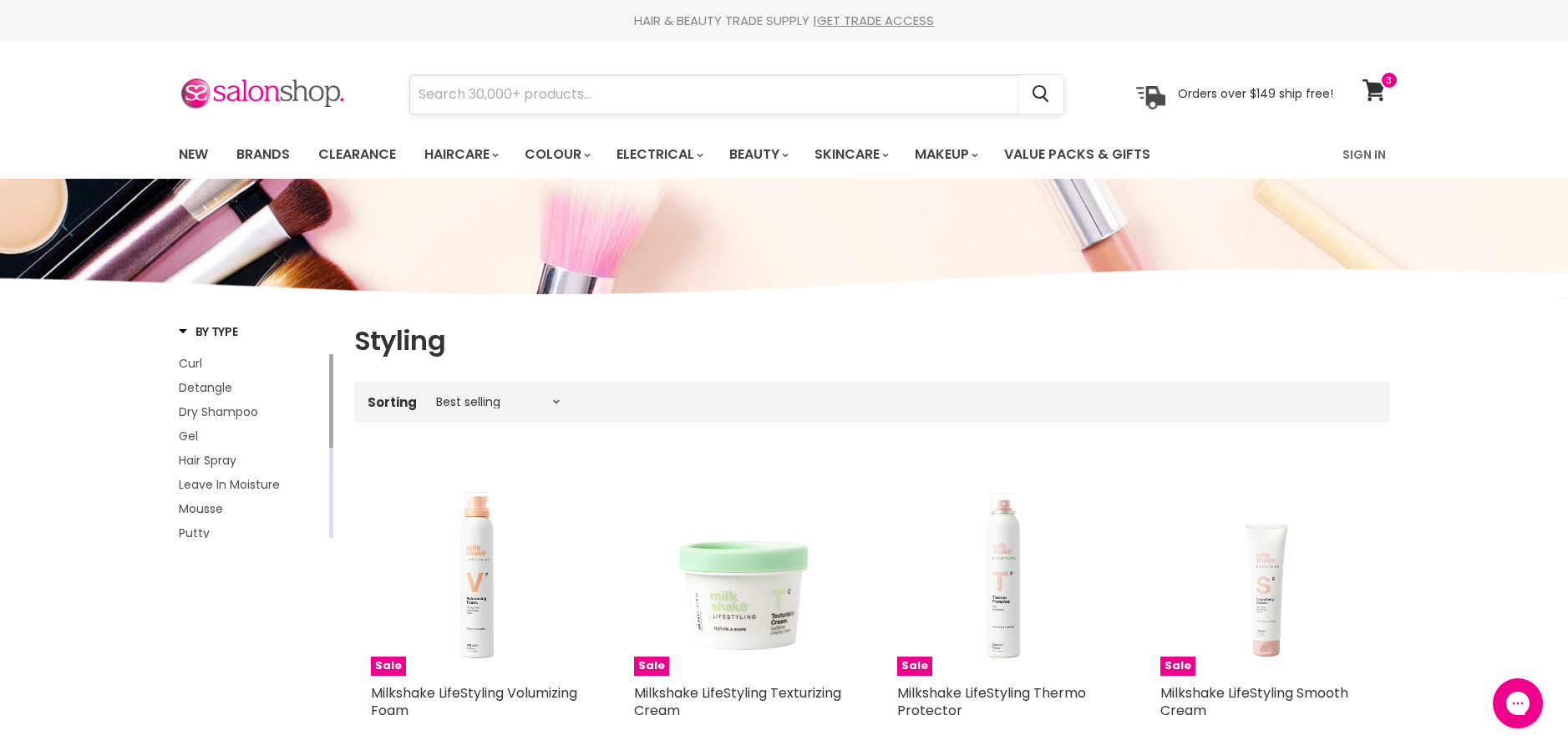
click at [549, 94] on input "Search" at bounding box center [714, 94] width 609 height 39
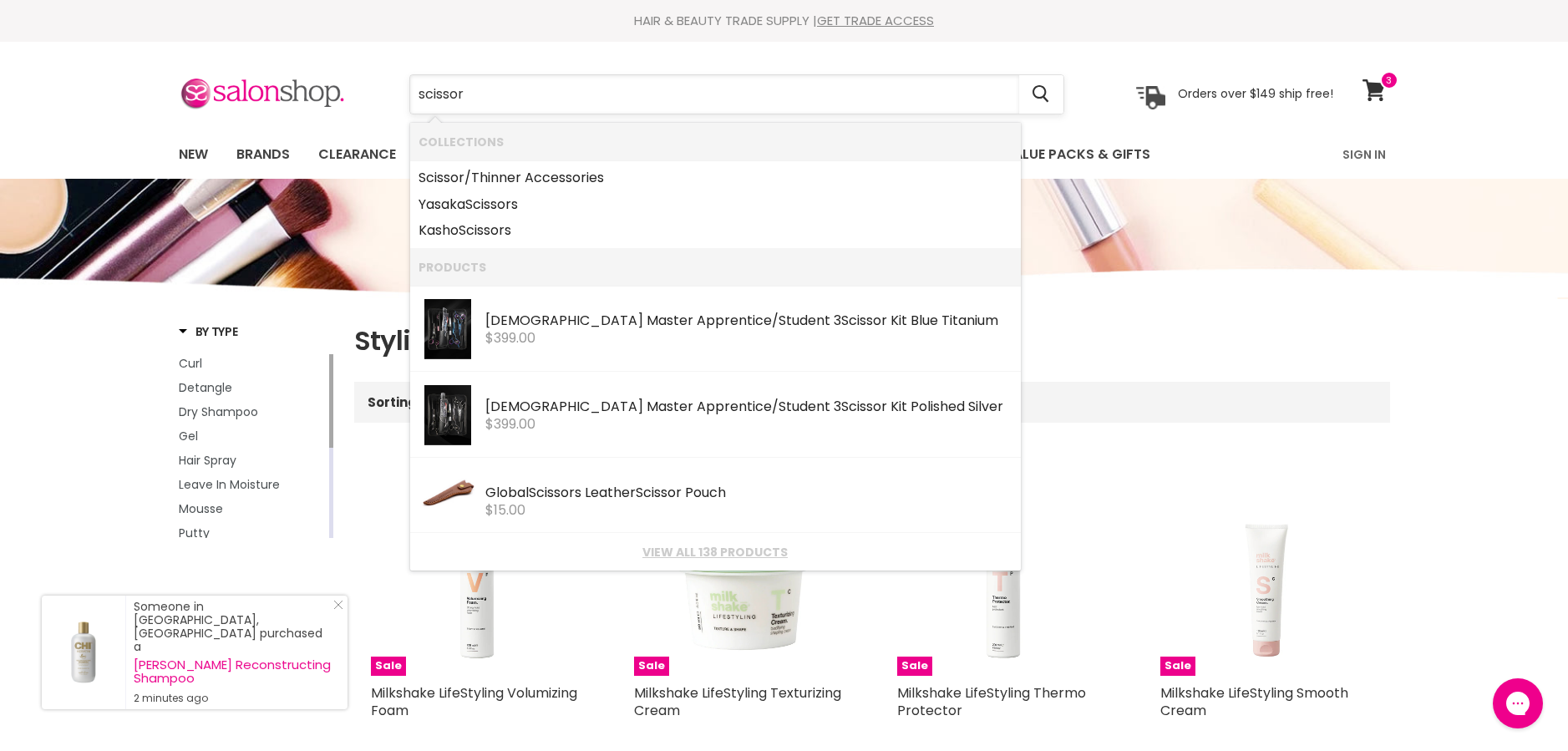
type input "scissors"
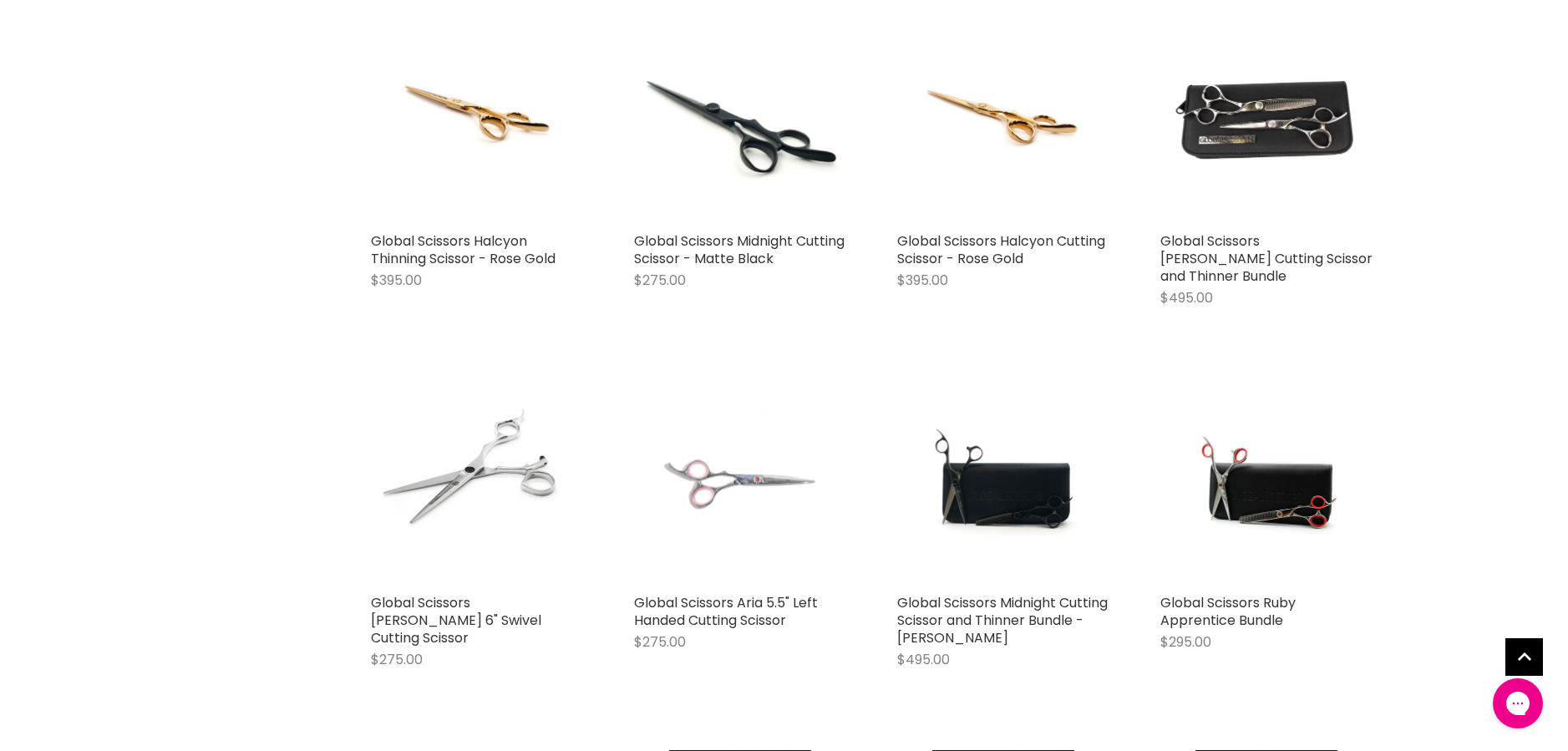
scroll to position [1639, 0]
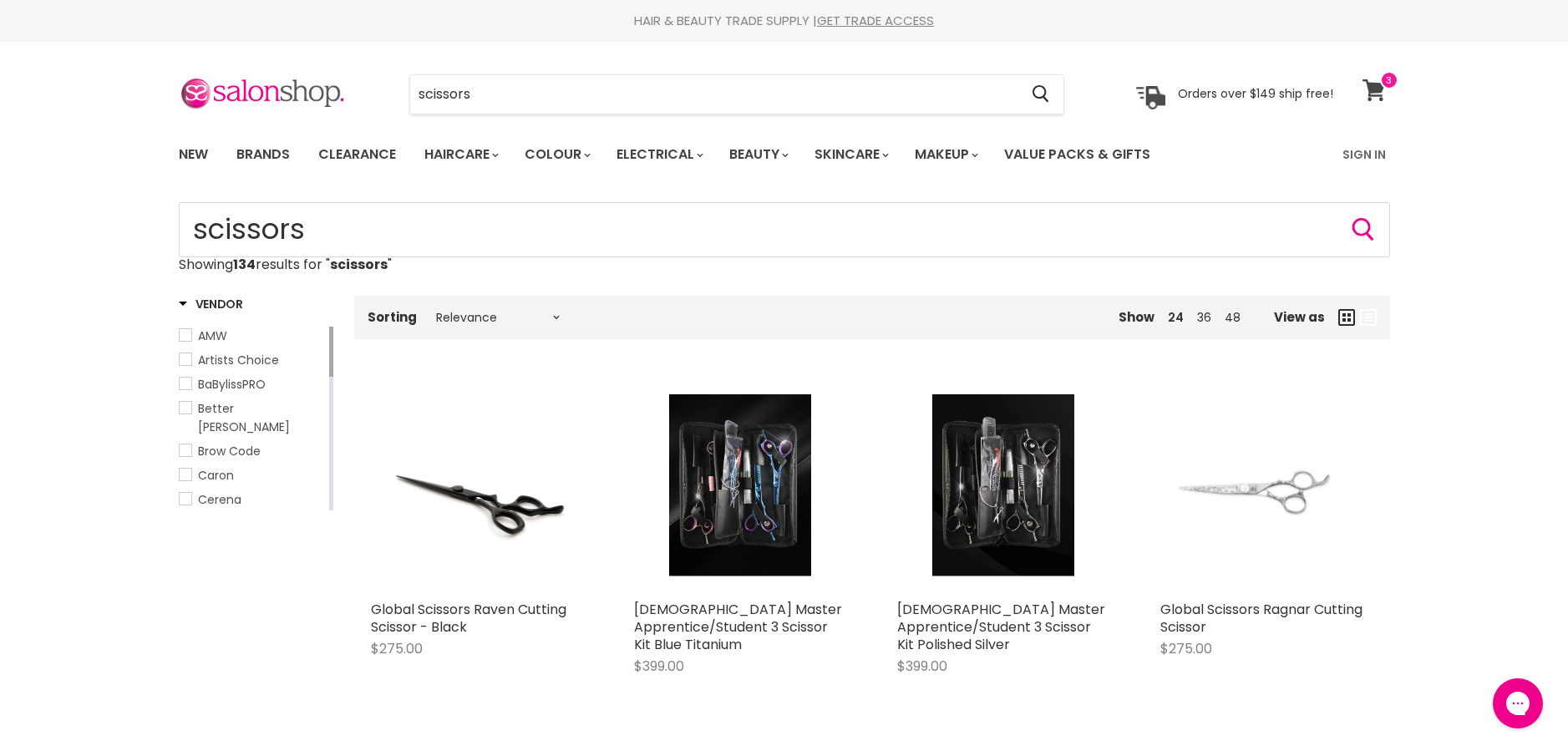
click at [1372, 86] on icon at bounding box center [1373, 90] width 23 height 22
